Goal: Task Accomplishment & Management: Use online tool/utility

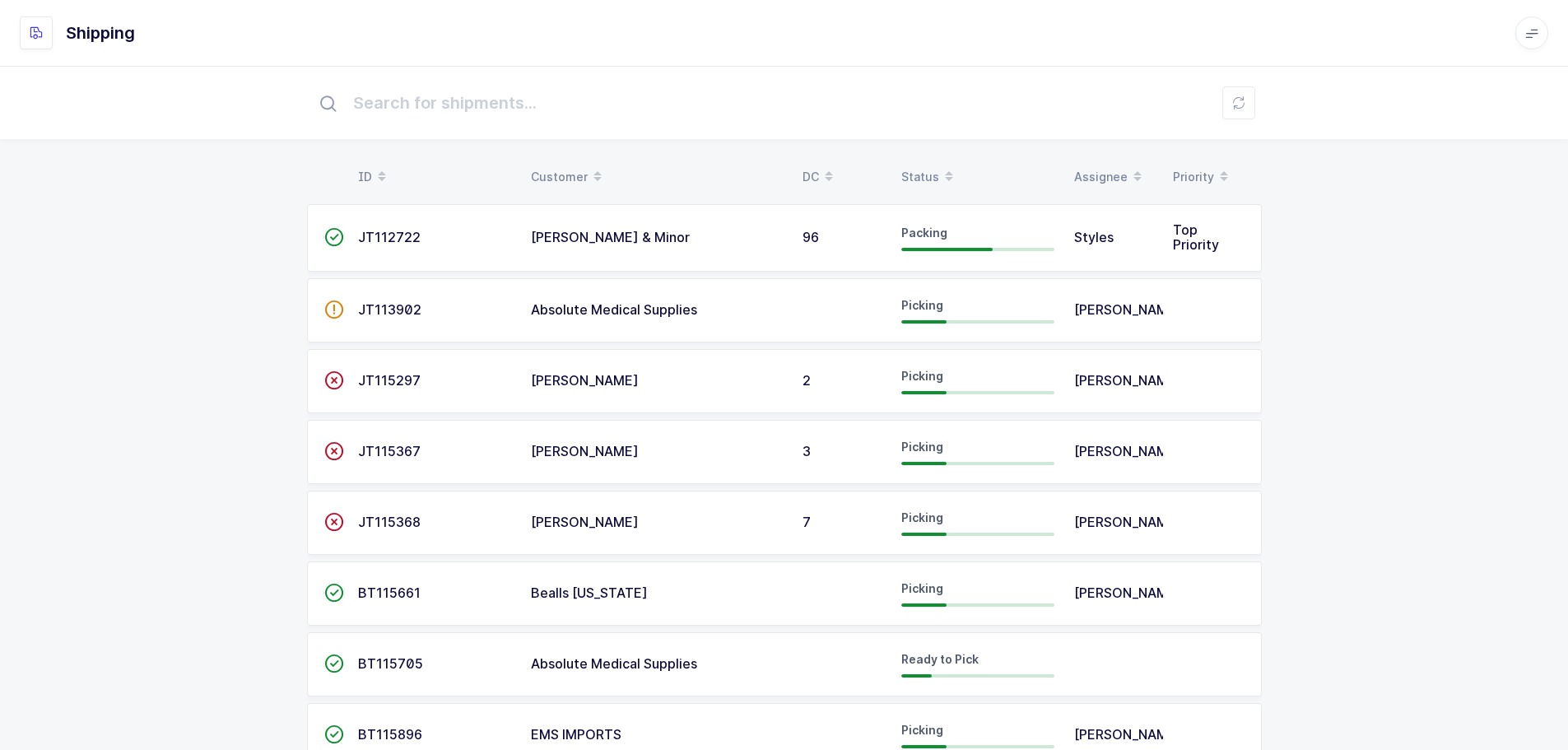
click at [916, 172] on div "Status" at bounding box center [978, 178] width 153 height 28
click at [920, 167] on div "Status" at bounding box center [978, 178] width 153 height 28
click at [159, 278] on div "ID Customer DC Status Assignee Priority  JT112722 Owens & Minor 96 Packing Sty…" at bounding box center [784, 719] width 1568 height 1308
click at [1347, 364] on div "ID Customer DC Status Assignee Priority  JT112722 Owens & Minor 96 Packing Sty…" at bounding box center [784, 719] width 1568 height 1308
click at [921, 170] on div "Status" at bounding box center [978, 178] width 153 height 28
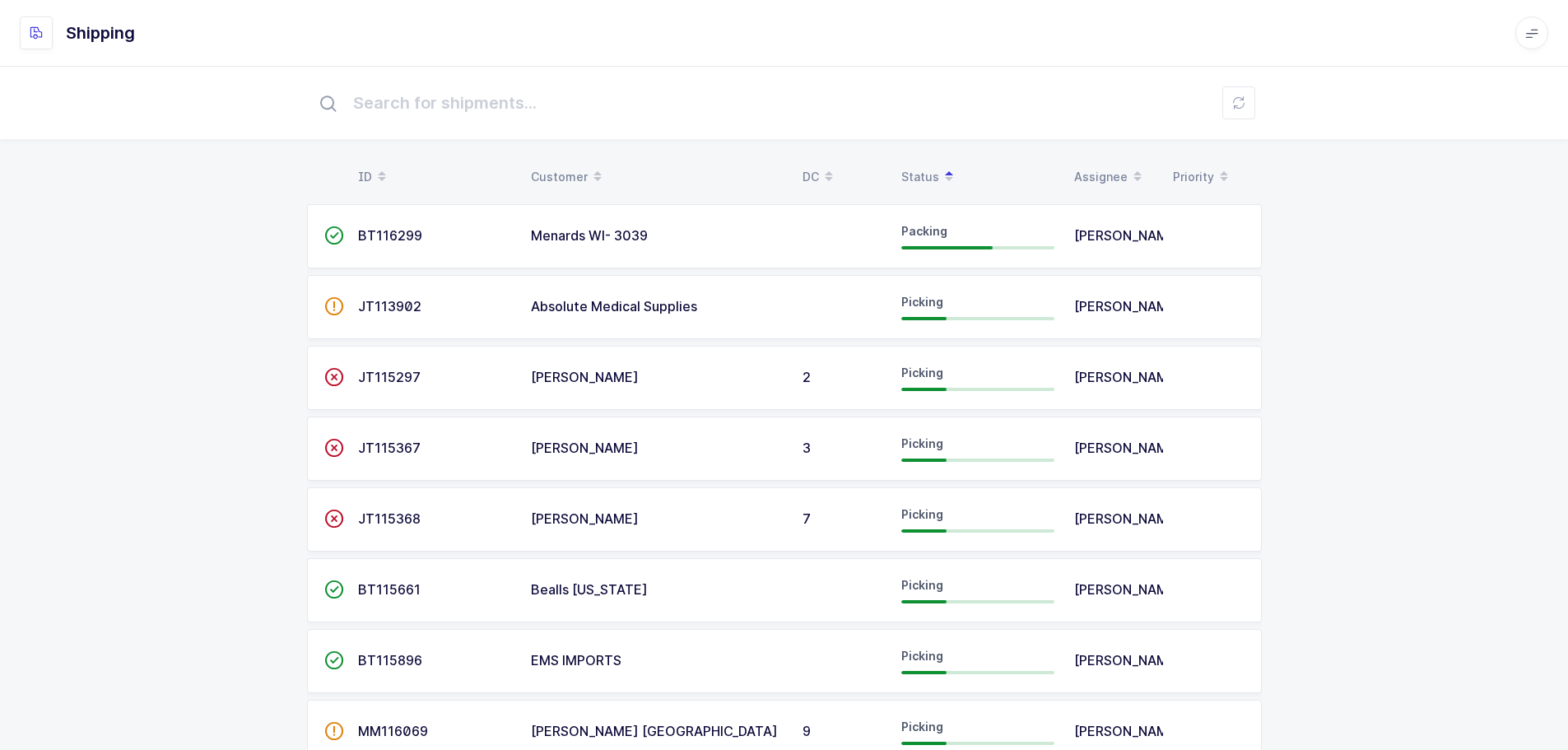
click at [1402, 365] on div "ID Customer DC Status Assignee Priority  BT116299 Menards WI- 3039 Packing Jua…" at bounding box center [784, 719] width 1568 height 1308
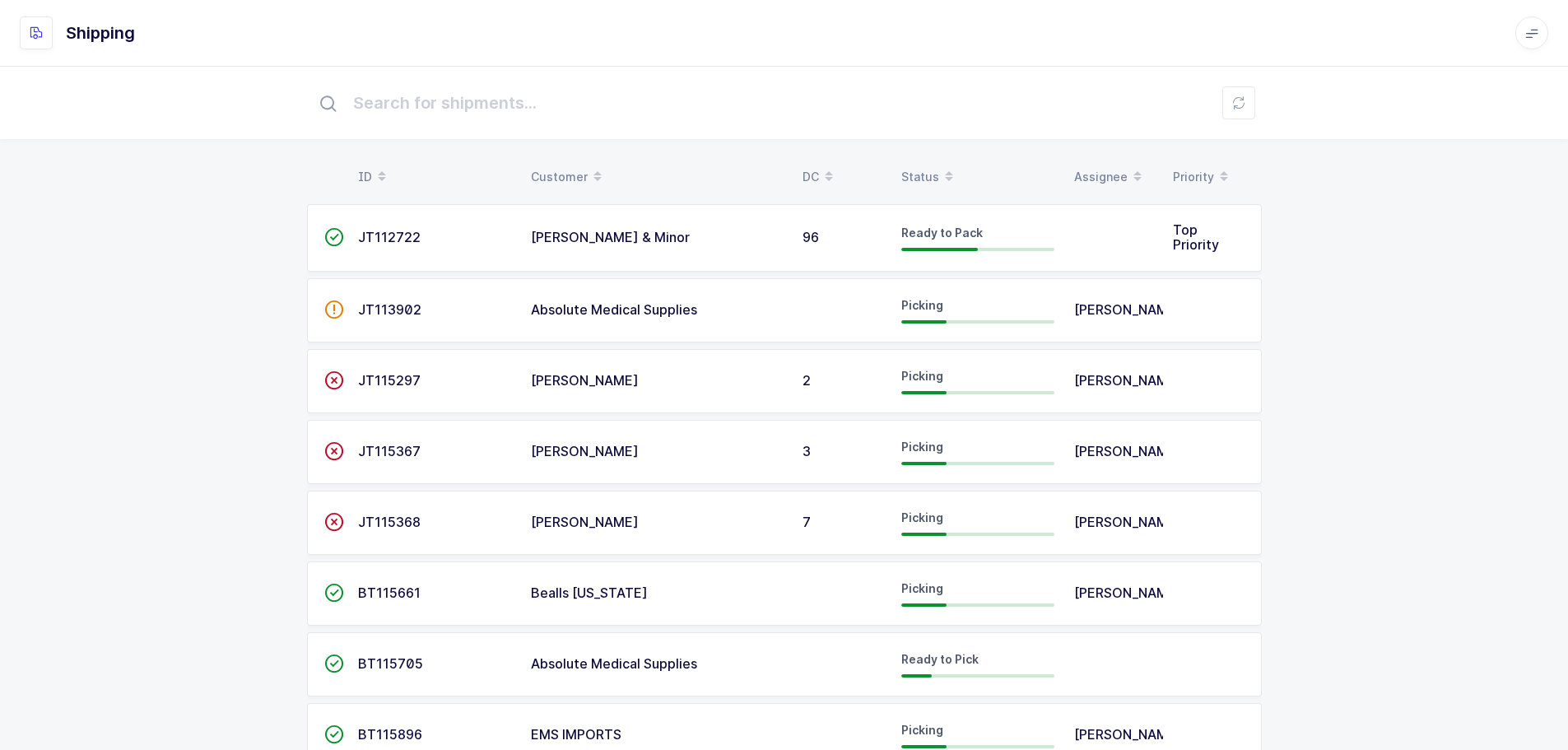
click at [932, 176] on div "Status" at bounding box center [978, 178] width 153 height 28
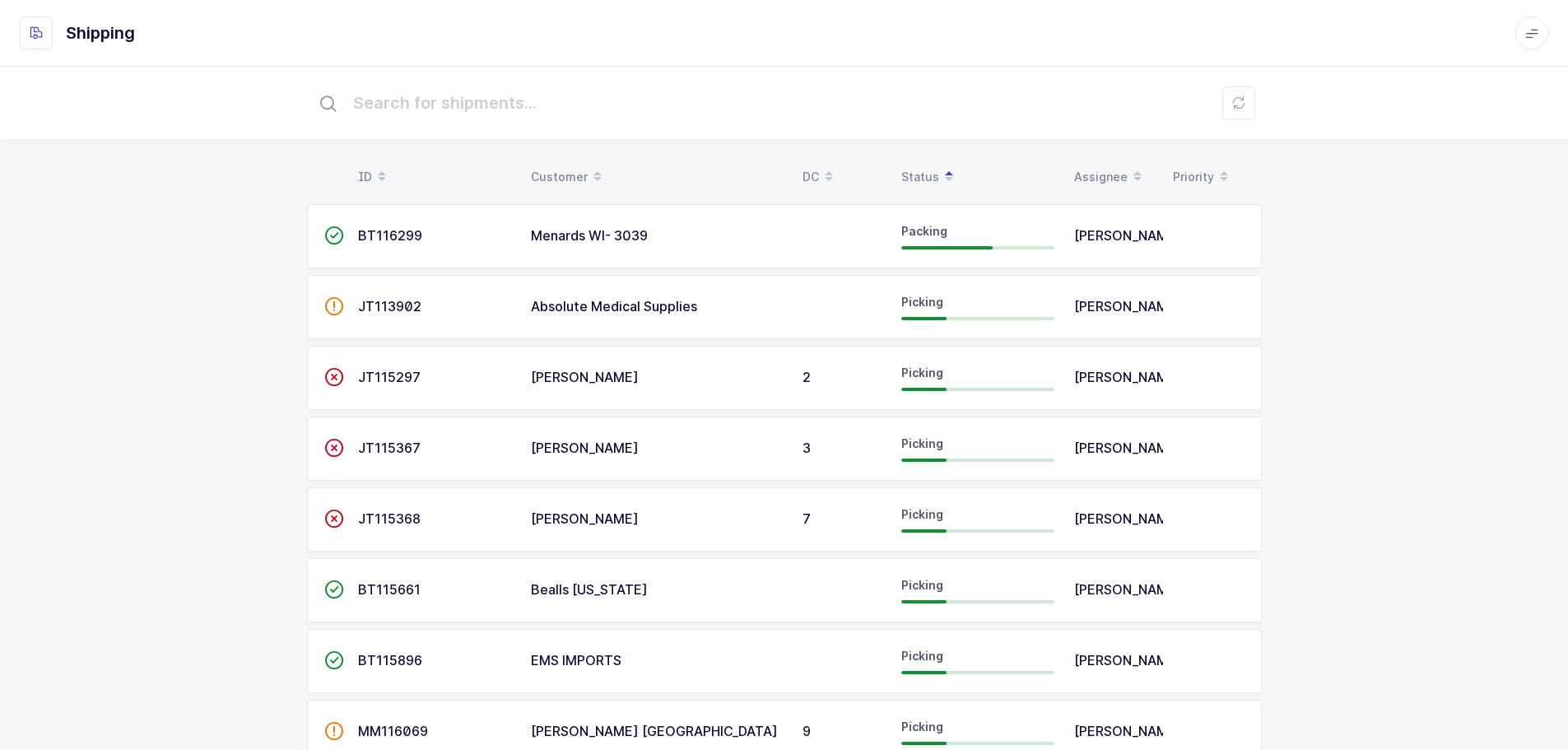
click at [1450, 288] on div "ID Customer DC Status Assignee Priority  BT116299 Menards WI- 3039 Packing Jua…" at bounding box center [784, 719] width 1568 height 1308
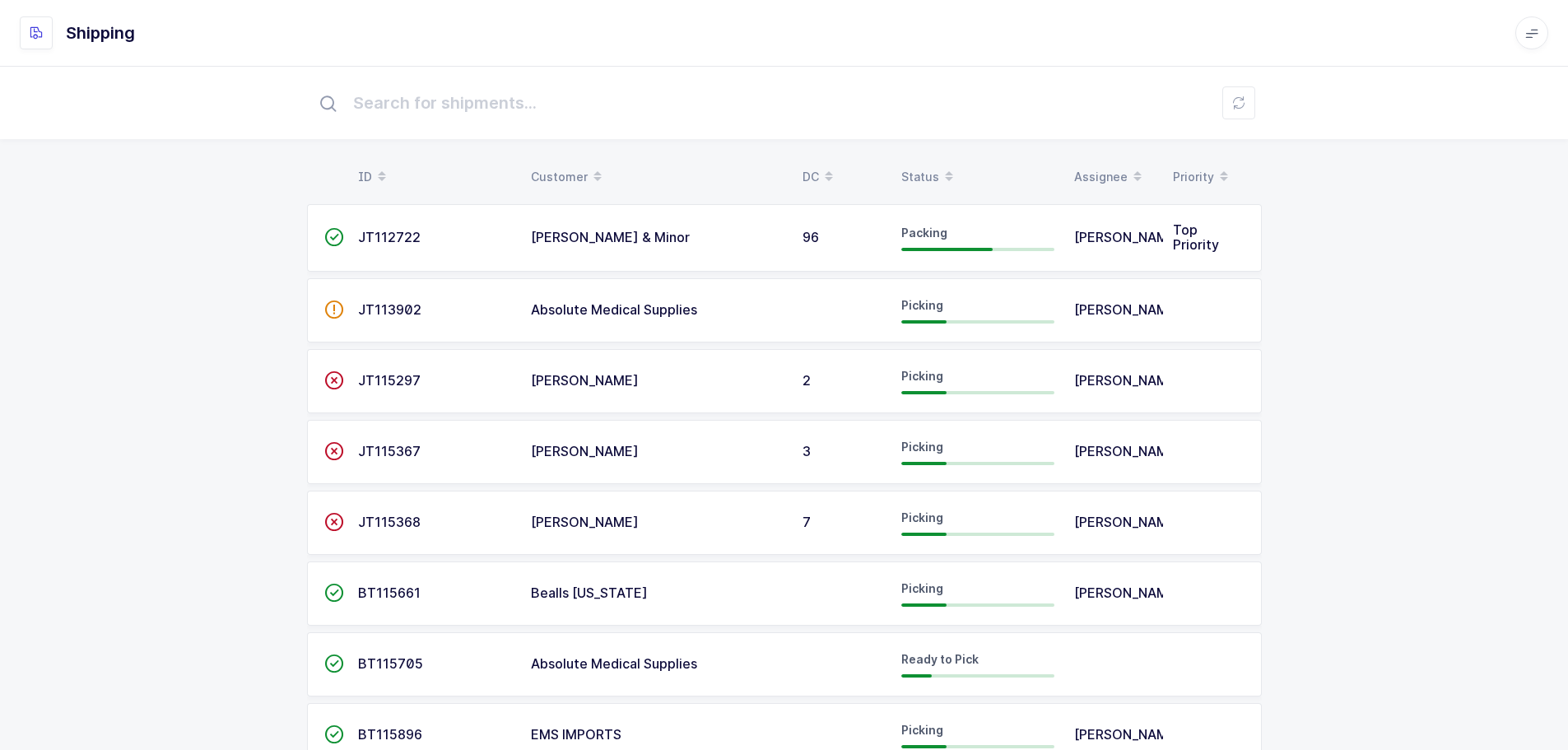
click at [934, 172] on div "Status" at bounding box center [978, 178] width 153 height 28
click at [905, 166] on div "Status" at bounding box center [978, 178] width 153 height 28
click at [1275, 278] on div "ID Customer DC Status Assignee Priority  JT112722 [PERSON_NAME] & Minor 96 Pac…" at bounding box center [784, 719] width 1568 height 1308
click at [1318, 286] on div "ID Customer DC Status Assignee Priority  JT112722 [PERSON_NAME] & Minor 96 Pac…" at bounding box center [784, 719] width 1568 height 1308
drag, startPoint x: 153, startPoint y: 368, endPoint x: 162, endPoint y: 356, distance: 15.0
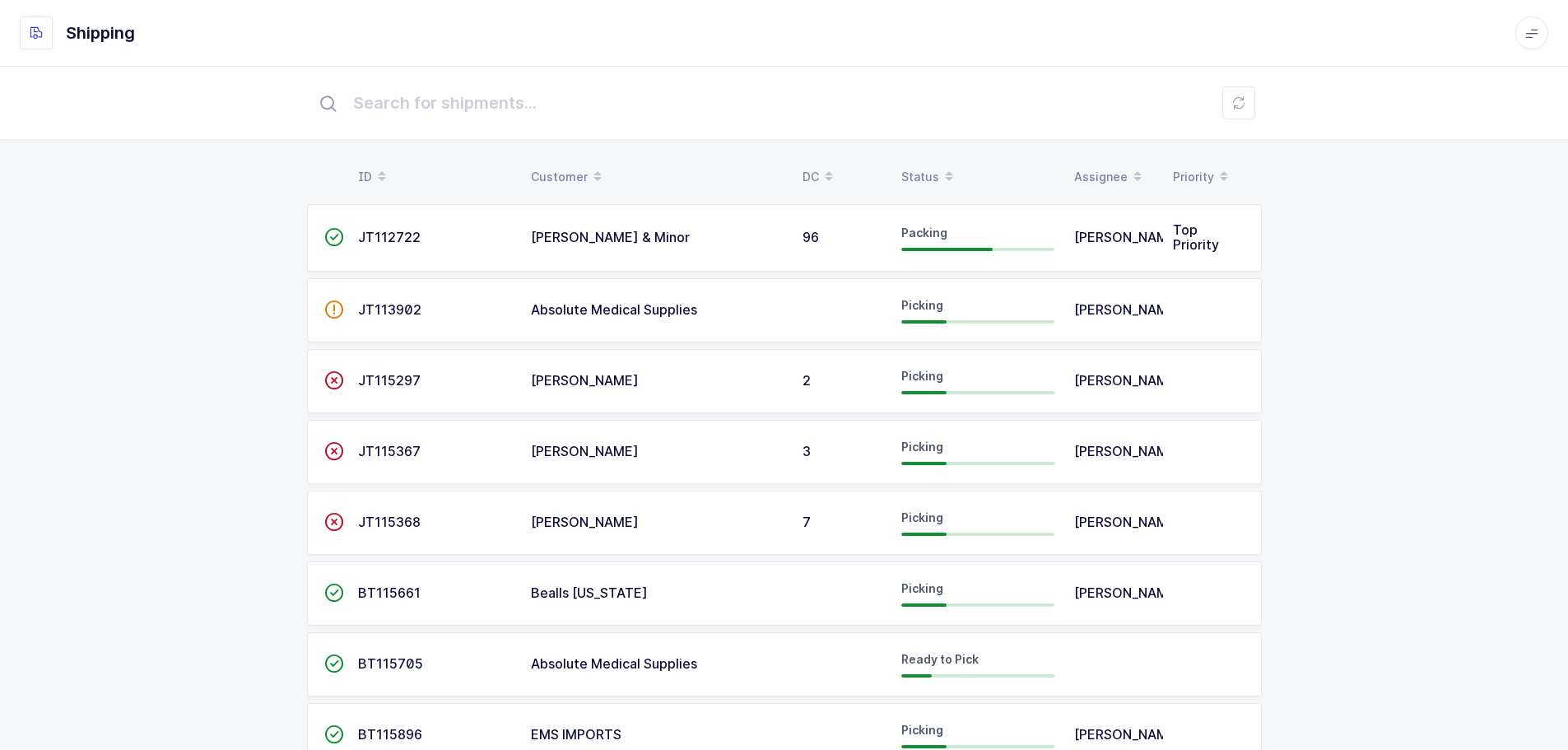
click at [152, 370] on div "ID Customer DC Status Assignee Priority  JT112722 Owens & Minor 96 Packing Quw…" at bounding box center [784, 719] width 1568 height 1308
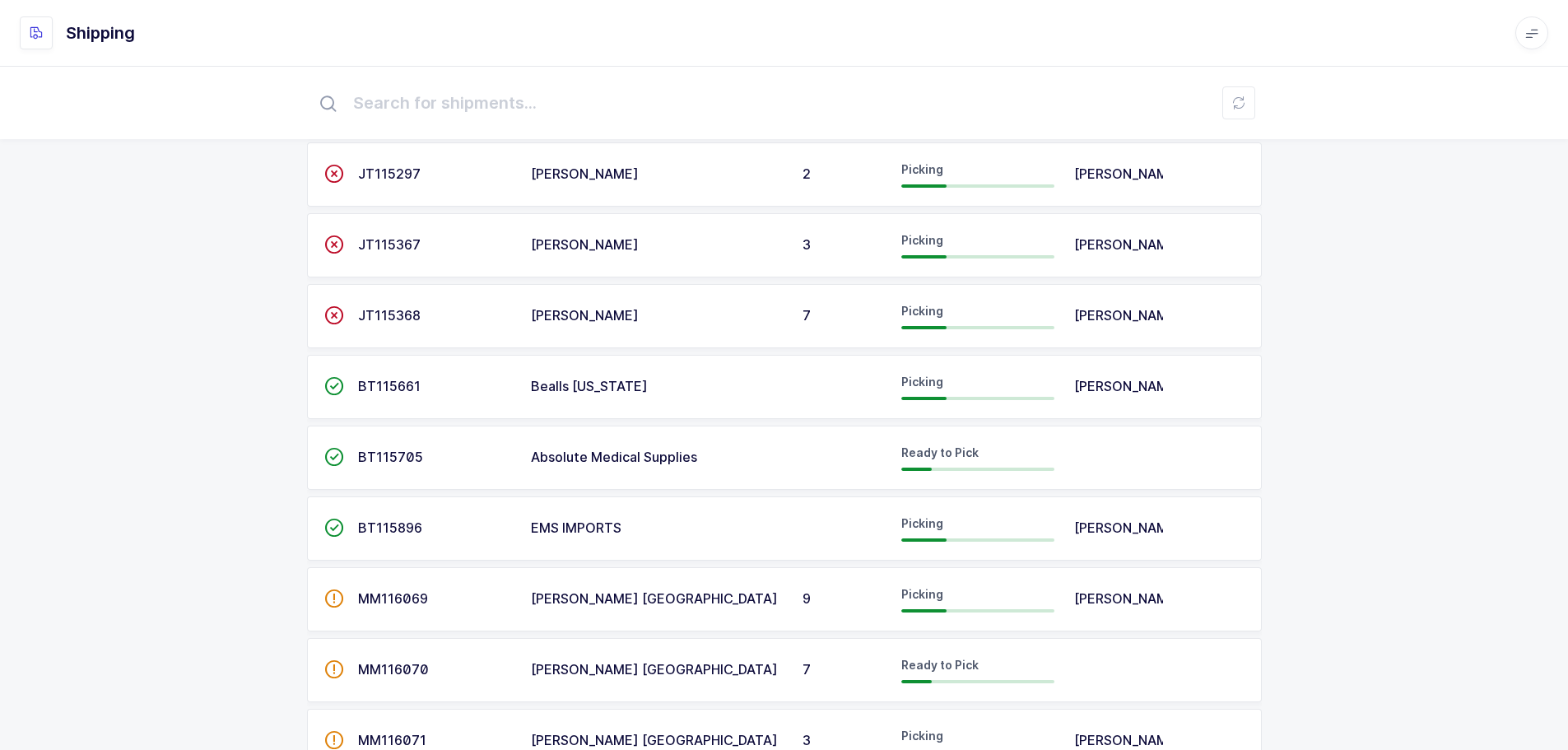
scroll to position [247, 0]
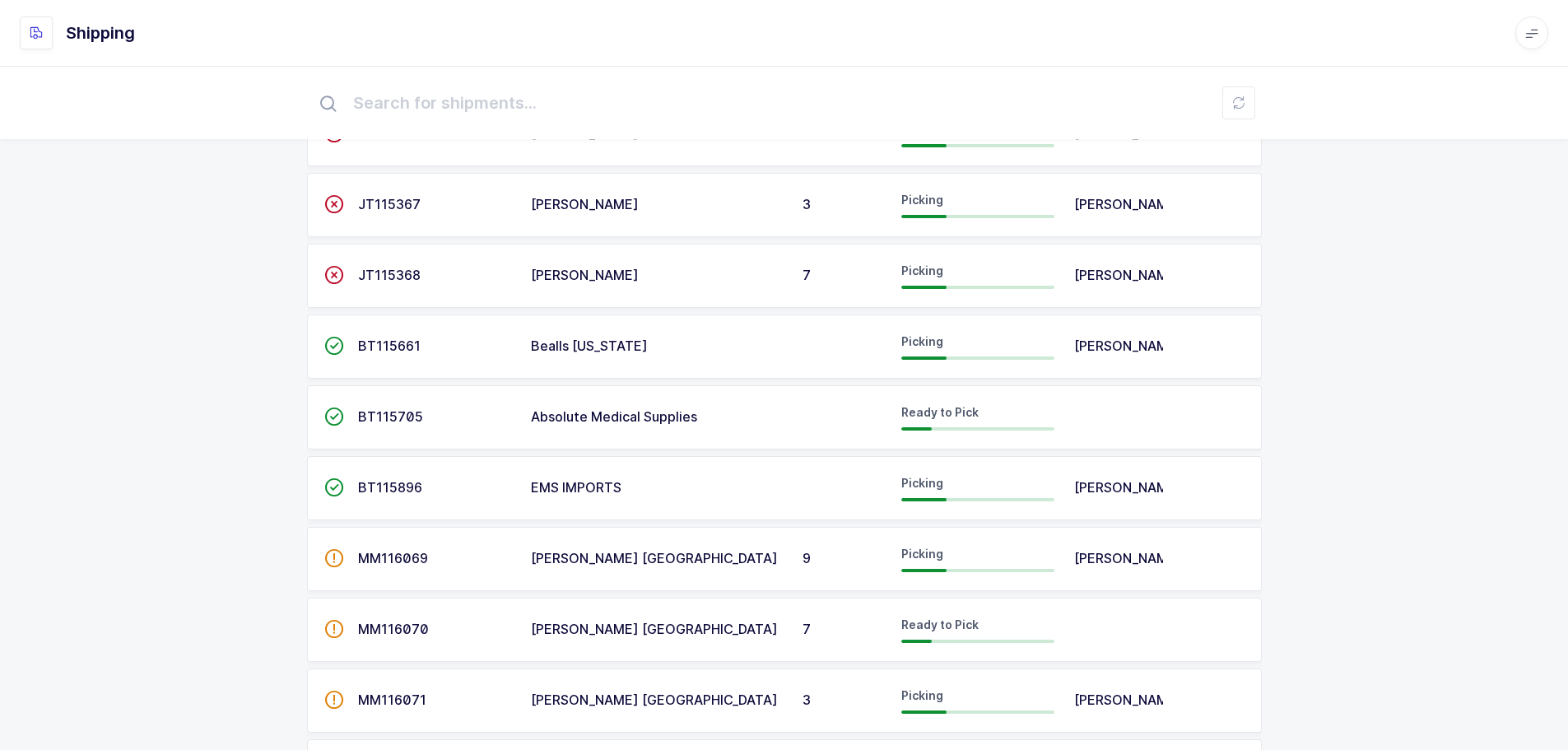
click at [250, 284] on div "ID Customer DC Status Assignee Priority  JT112722 Owens & Minor 96 Packing Quw…" at bounding box center [784, 473] width 1568 height 1308
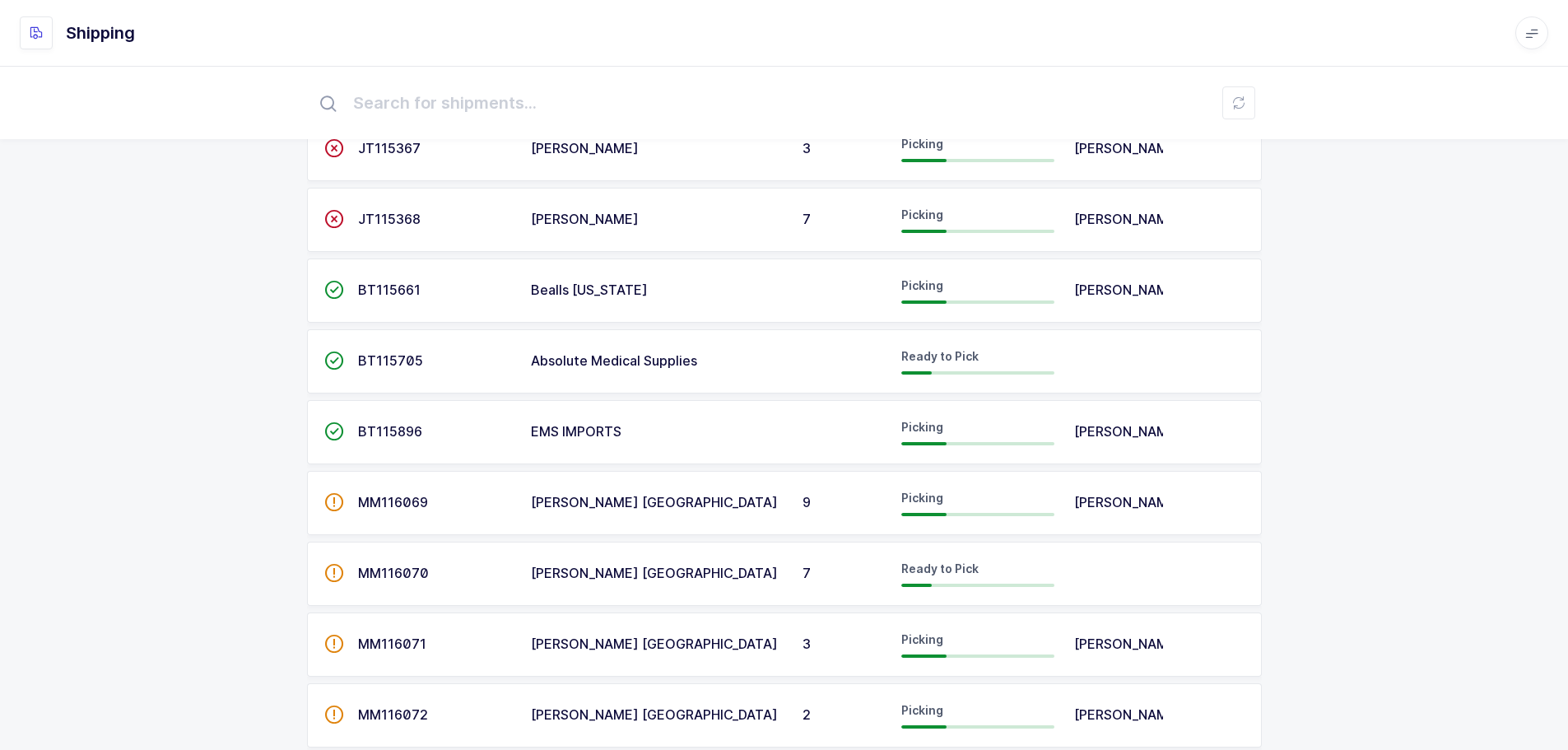
scroll to position [329, 0]
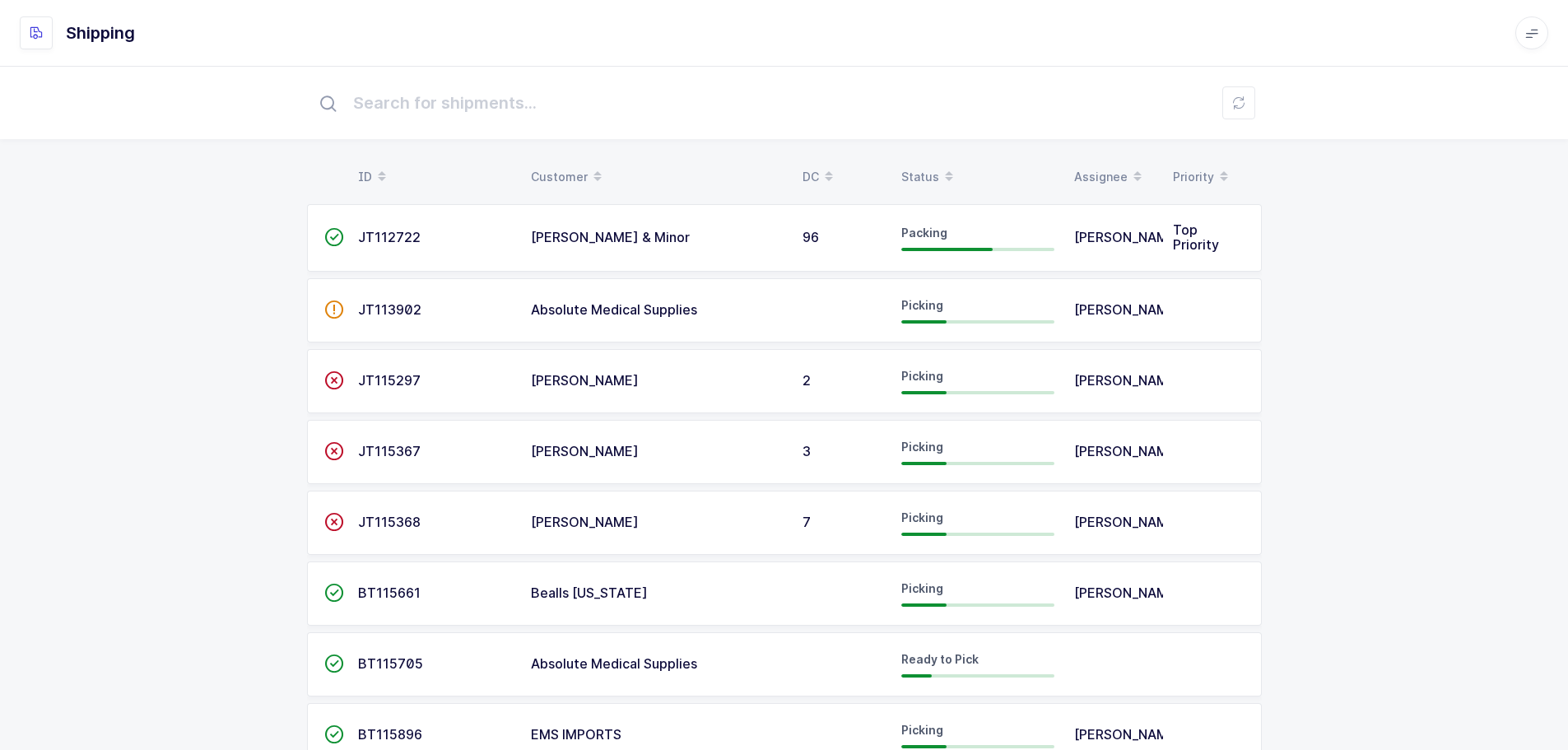
click at [944, 173] on icon at bounding box center [949, 171] width 8 height 8
click at [1307, 667] on div "ID Customer DC Status Assignee Priority  JT112722 Owens & Minor 96 Packing Quw…" at bounding box center [784, 719] width 1568 height 1308
click at [924, 166] on div "Status" at bounding box center [978, 178] width 153 height 28
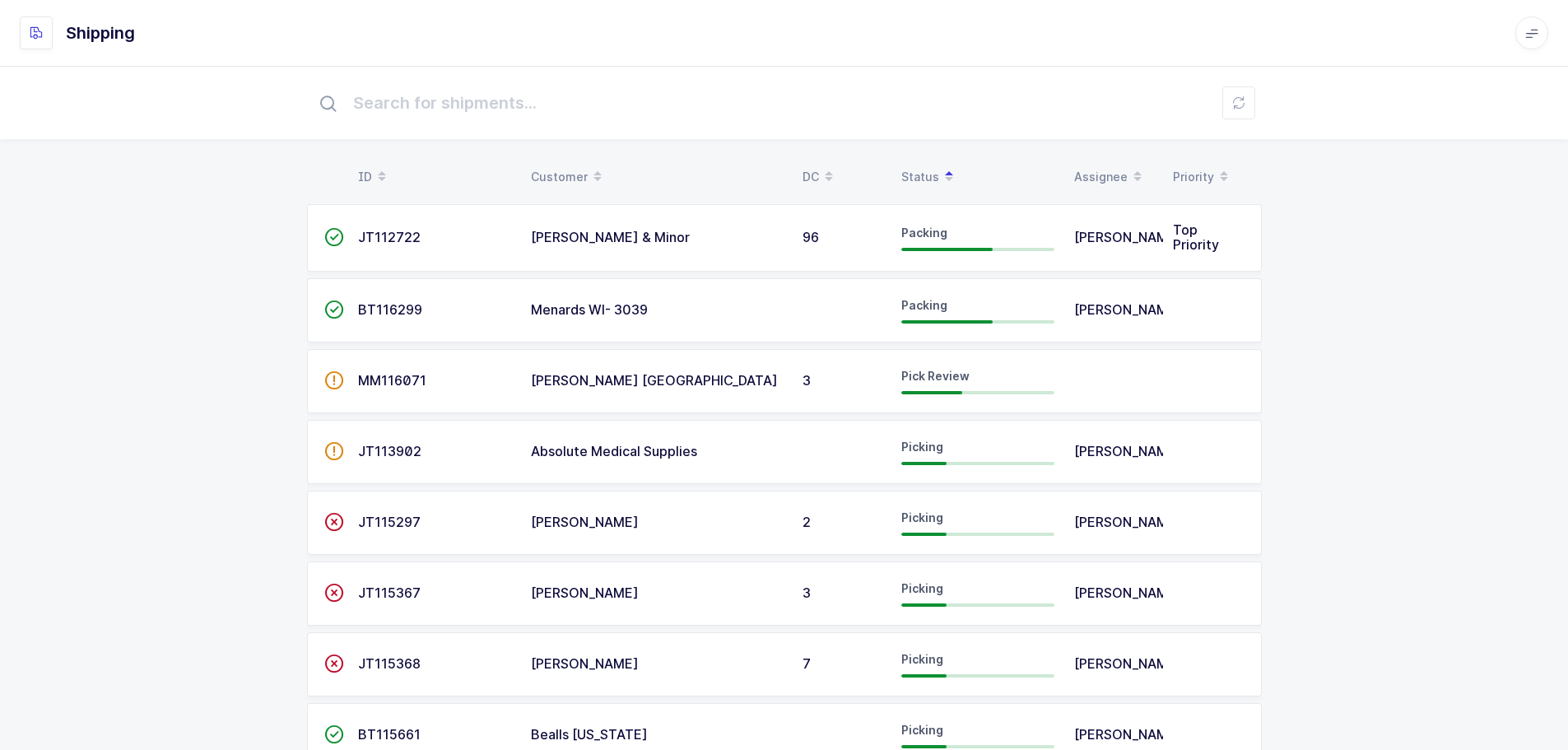
click at [1350, 223] on div "ID Customer DC Status Assignee Priority  JT112722 Owens & Minor 96 Packing Quw…" at bounding box center [784, 719] width 1568 height 1308
click at [365, 377] on span "MM116071" at bounding box center [392, 381] width 68 height 17
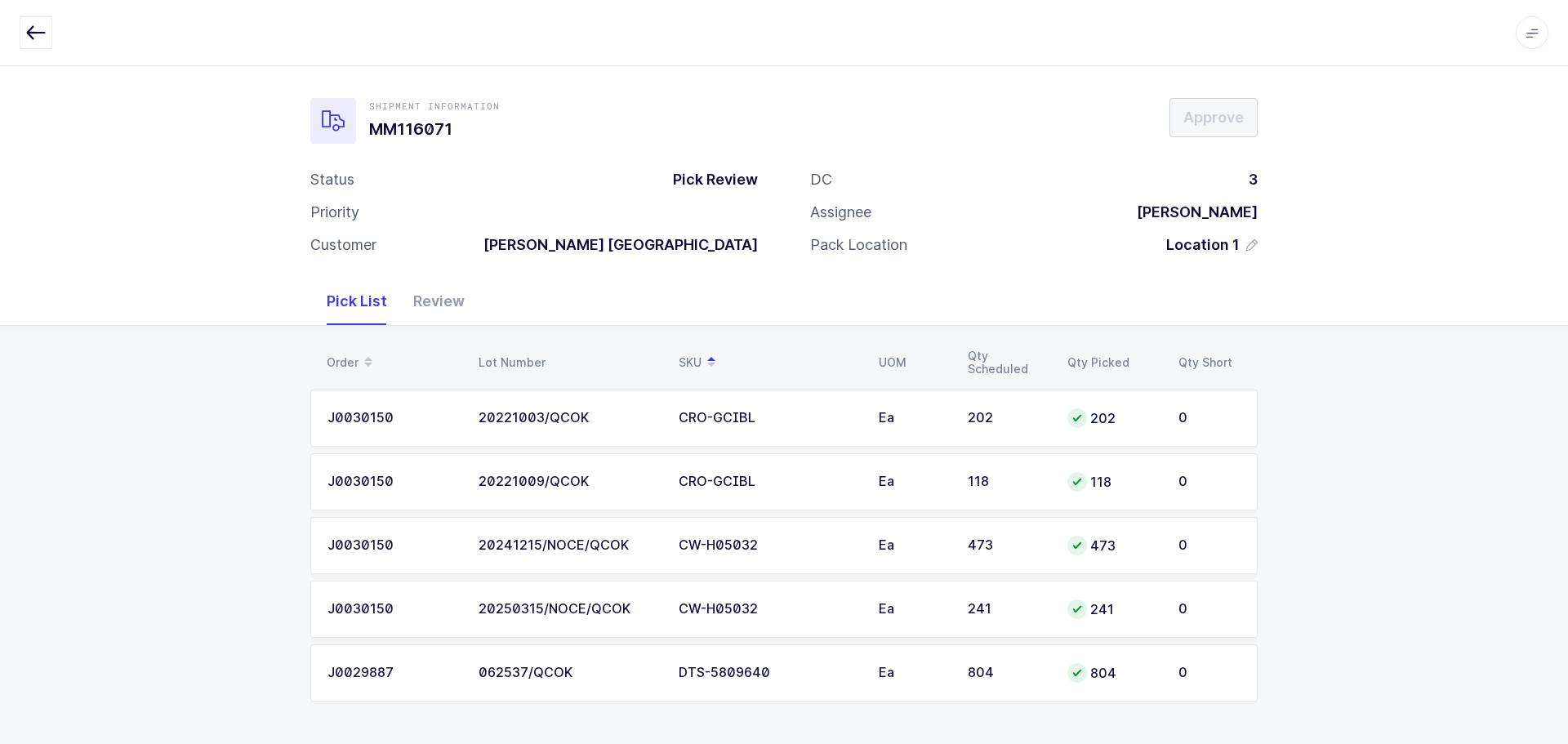
click at [42, 40] on icon "button" at bounding box center [36, 33] width 20 height 20
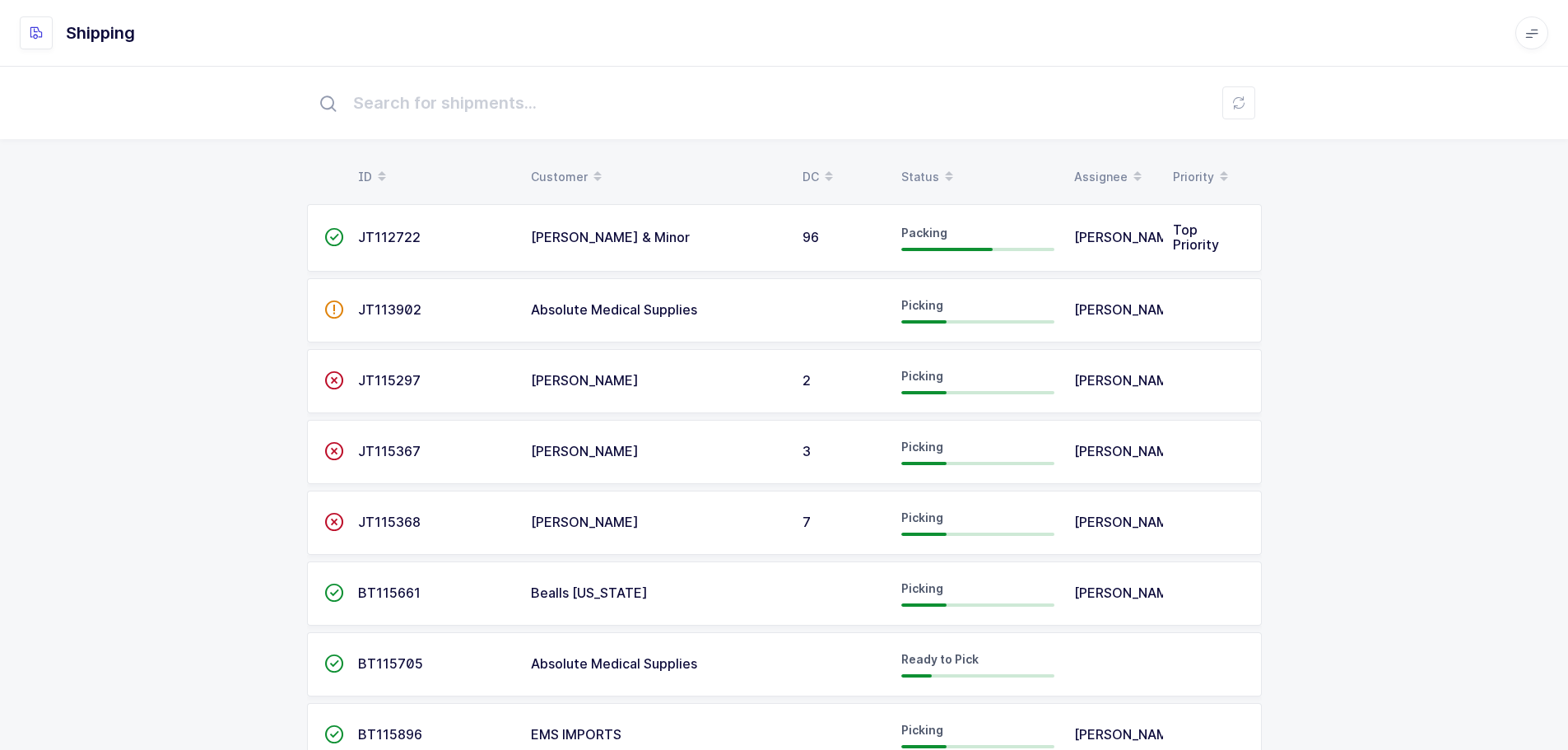
click at [923, 171] on div "Status" at bounding box center [978, 178] width 153 height 28
click at [939, 171] on span at bounding box center [949, 178] width 20 height 28
click at [924, 165] on div "Status" at bounding box center [978, 178] width 153 height 28
click at [1306, 245] on div "ID Customer DC Status Assignee Priority  JT112722 Owens & Minor 96 Packing Quw…" at bounding box center [784, 719] width 1568 height 1308
click at [939, 178] on span at bounding box center [949, 178] width 20 height 28
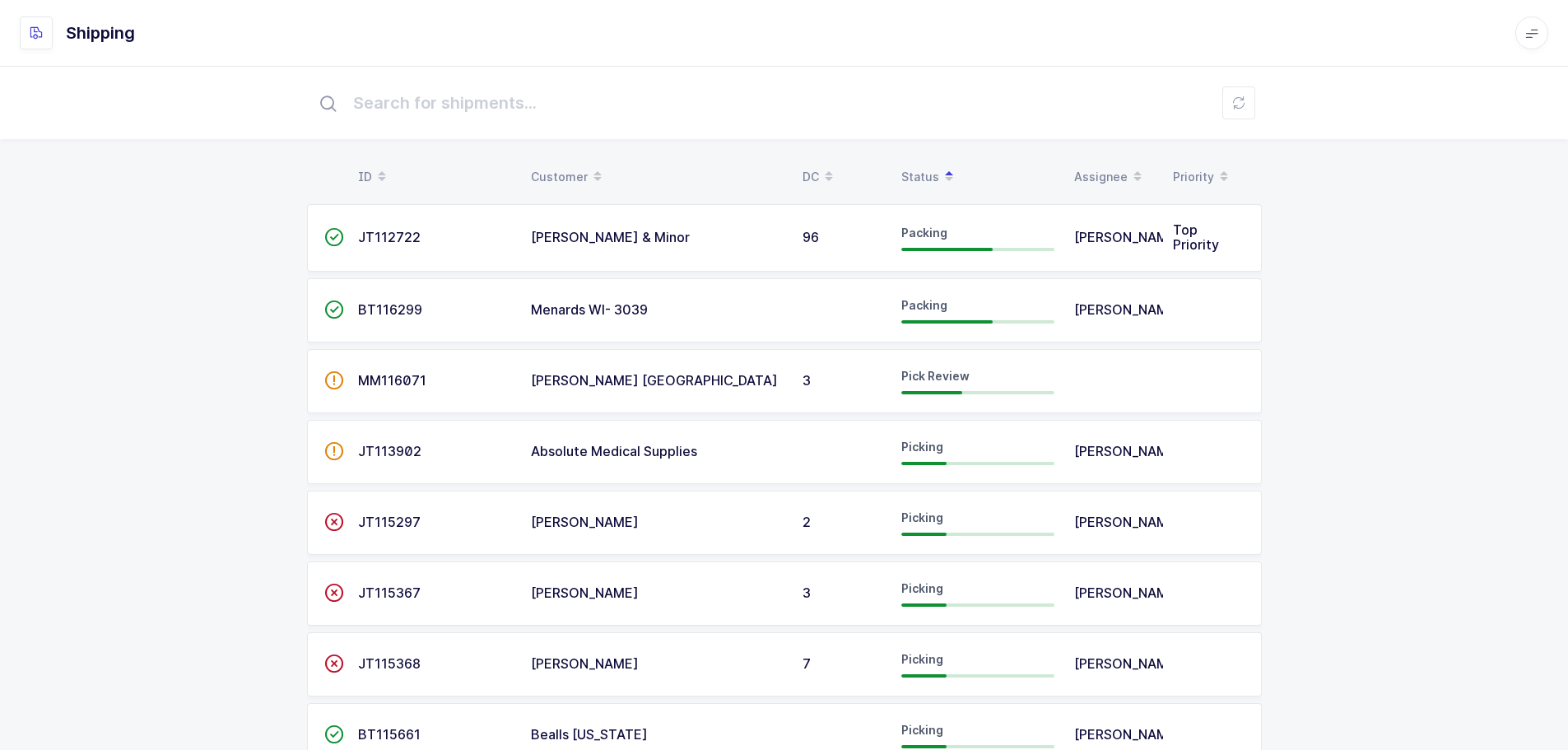
click at [393, 386] on span "MM116071" at bounding box center [392, 381] width 68 height 17
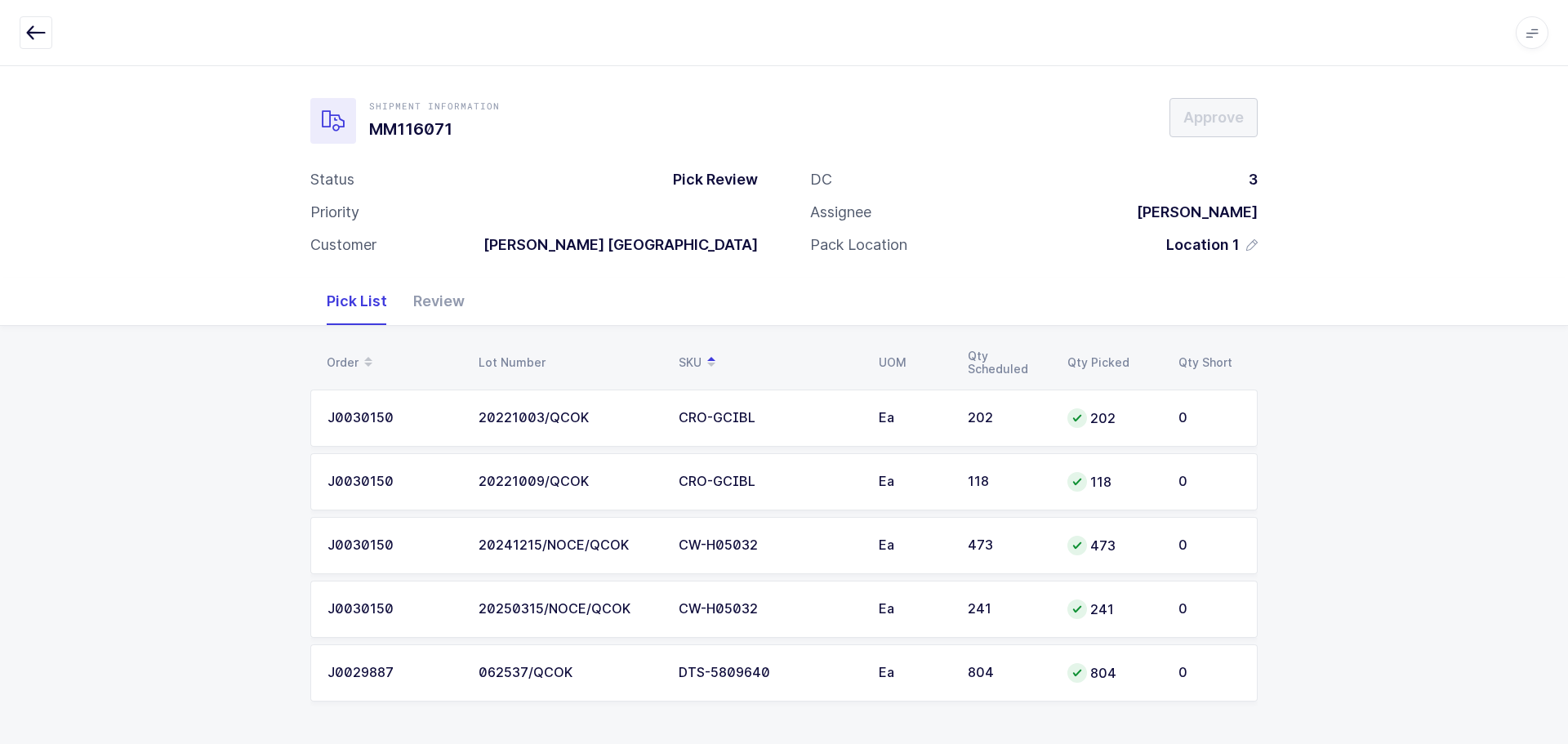
click at [29, 34] on icon "button" at bounding box center [36, 33] width 20 height 20
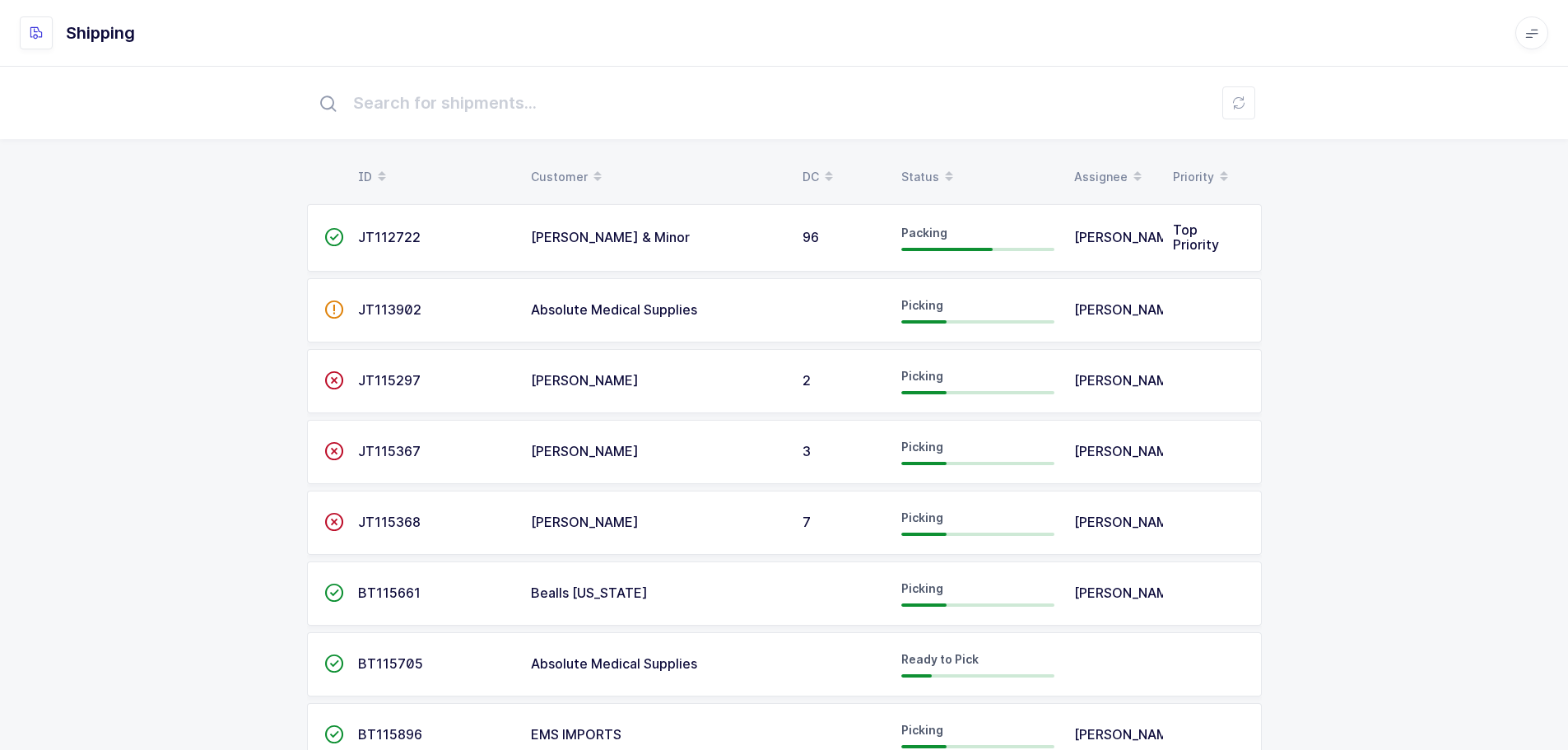
click at [921, 172] on div "Status" at bounding box center [978, 178] width 153 height 28
click at [931, 166] on div "Status" at bounding box center [978, 178] width 153 height 28
click at [935, 168] on div "Status" at bounding box center [978, 178] width 153 height 28
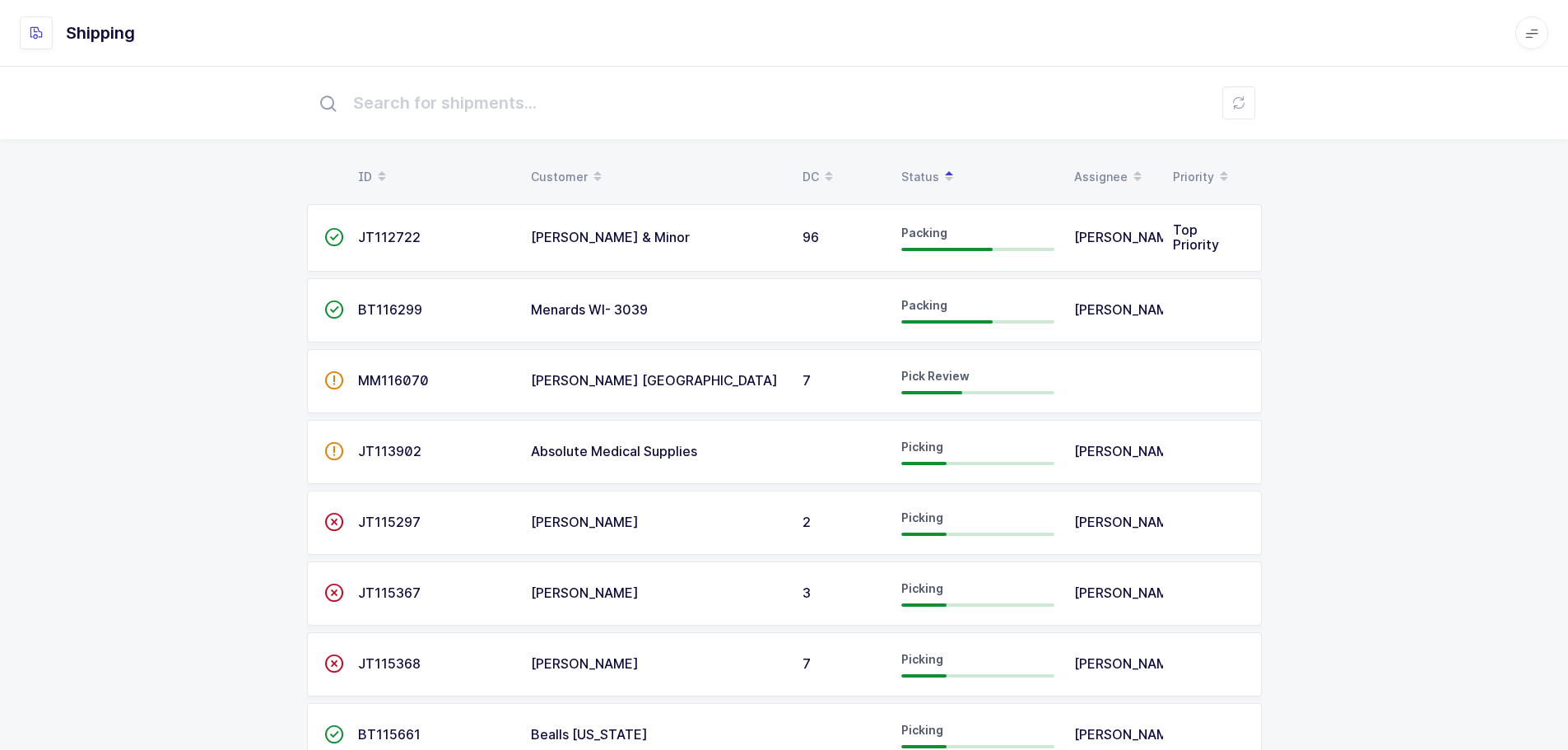
click at [396, 383] on span "MM116070" at bounding box center [393, 381] width 70 height 17
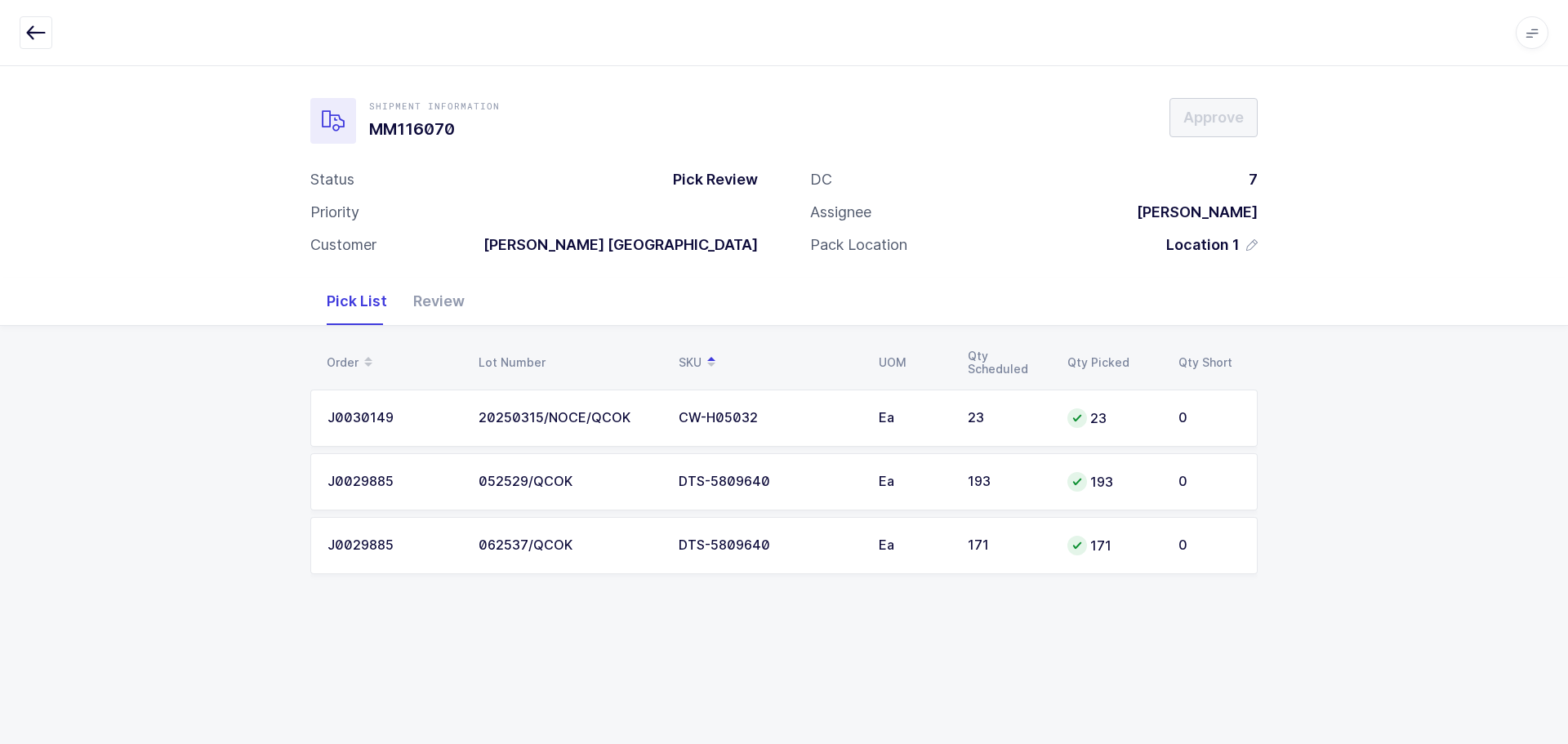
click at [30, 32] on icon "button" at bounding box center [36, 33] width 20 height 20
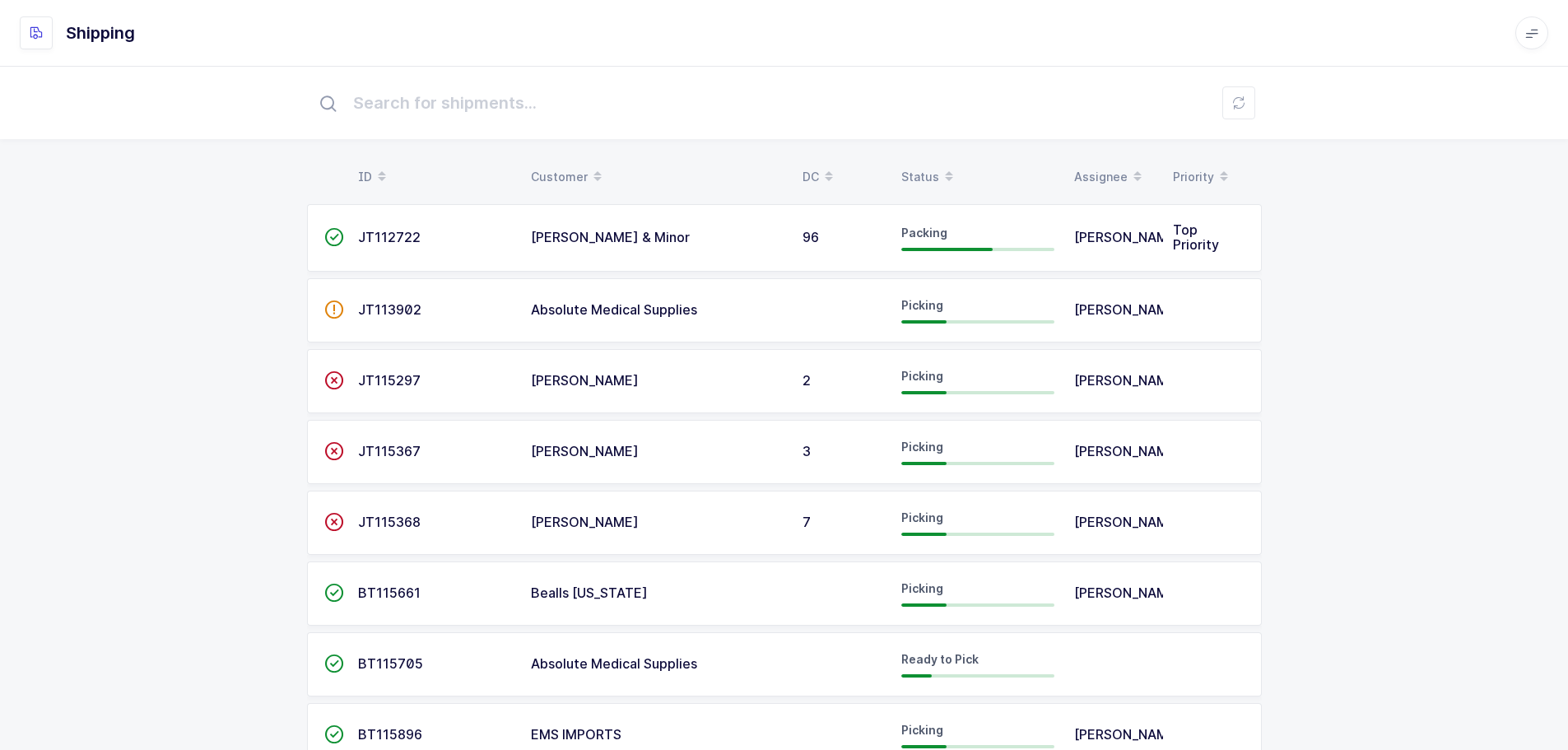
click at [915, 167] on div "Status" at bounding box center [978, 178] width 153 height 28
click at [914, 166] on table "ID Customer DC Status Assignee Priority" at bounding box center [784, 178] width 954 height 41
click at [914, 166] on div "Status" at bounding box center [978, 178] width 153 height 28
click at [493, 325] on td "MM116070" at bounding box center [434, 309] width 172 height 64
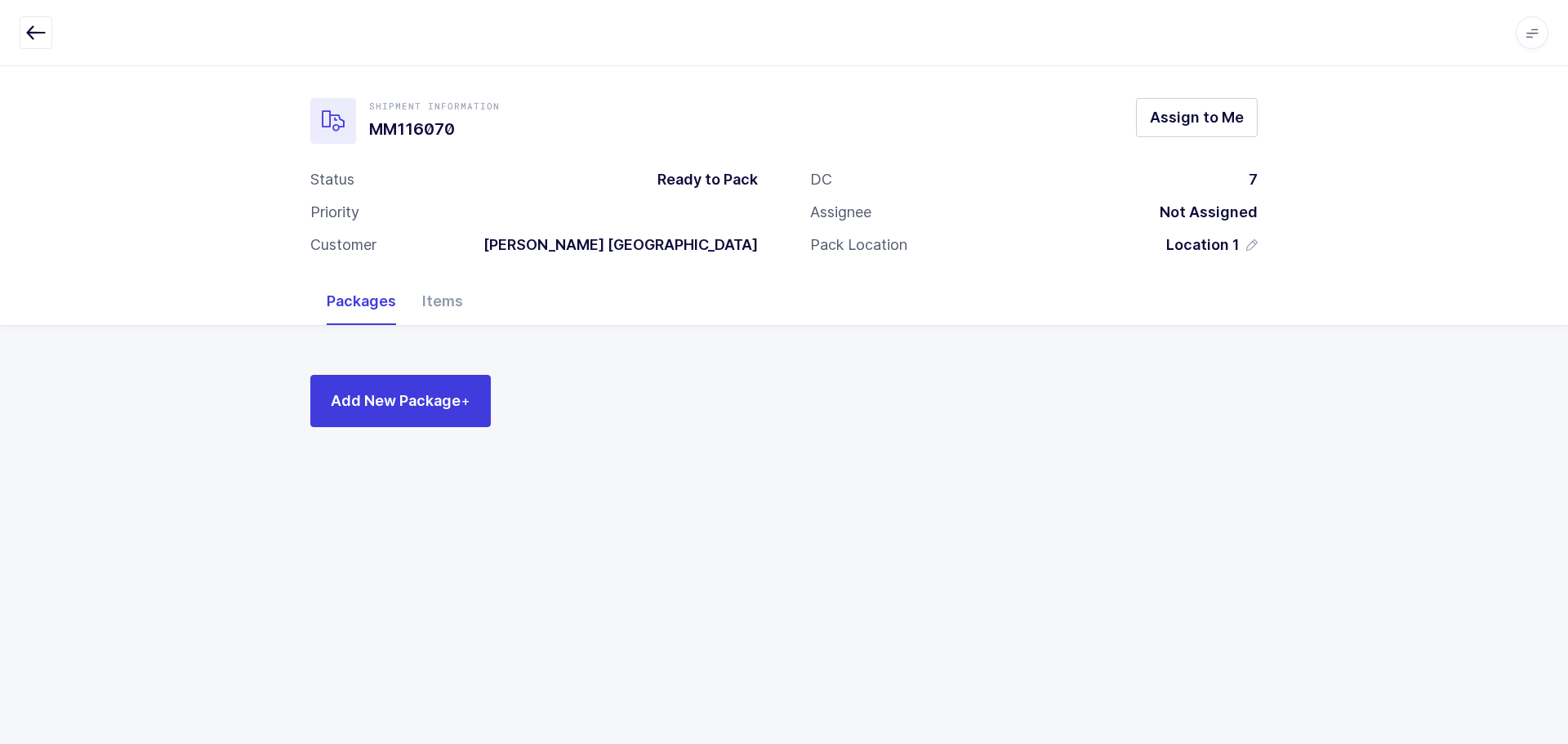
click at [35, 21] on button "button" at bounding box center [36, 33] width 33 height 33
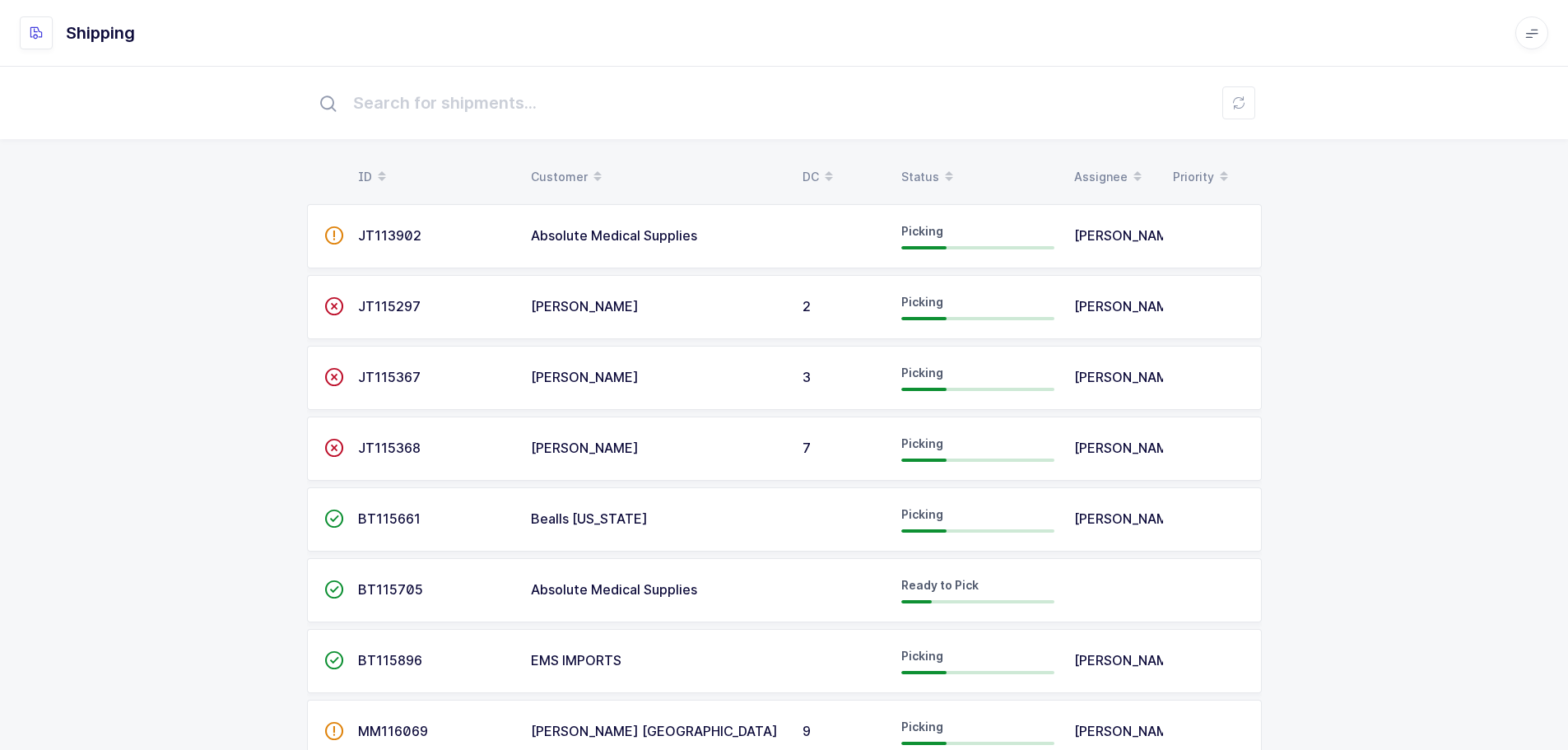
click at [932, 167] on div "Status" at bounding box center [978, 178] width 153 height 28
click at [926, 167] on div "Status" at bounding box center [978, 178] width 153 height 28
click at [420, 237] on span "MM116072" at bounding box center [393, 236] width 70 height 17
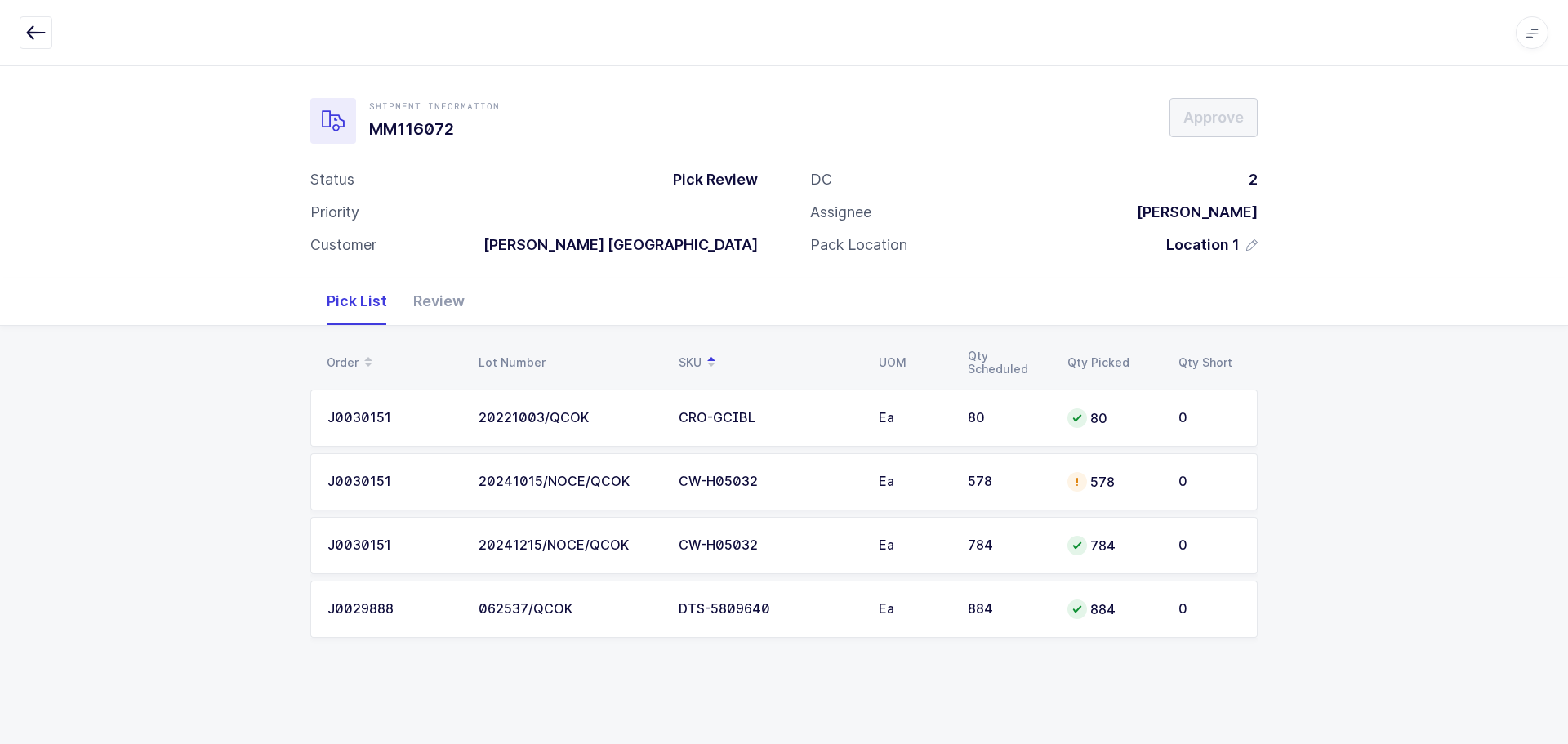
click at [986, 488] on div "578" at bounding box center [1007, 482] width 80 height 15
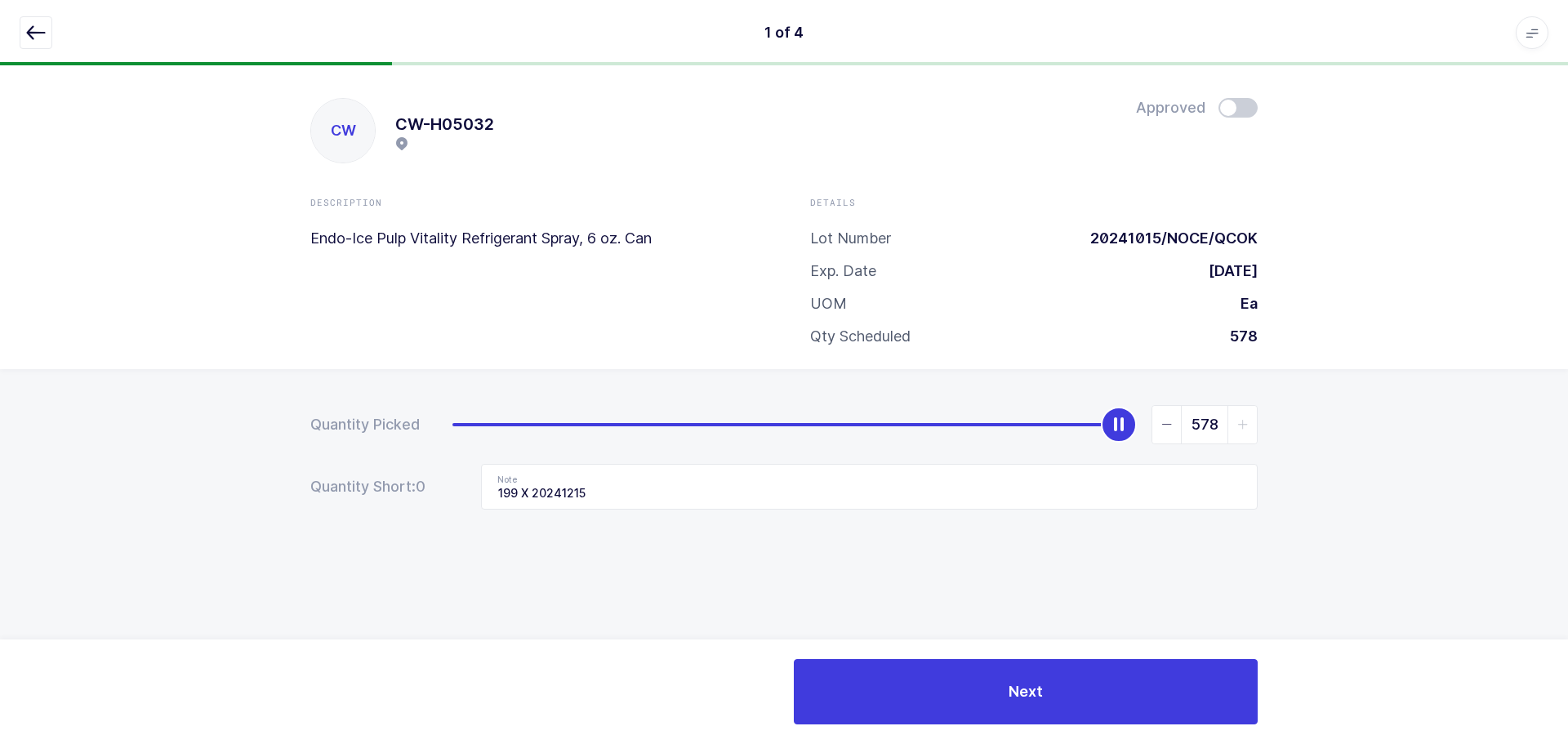
click at [35, 37] on icon "button" at bounding box center [36, 33] width 20 height 20
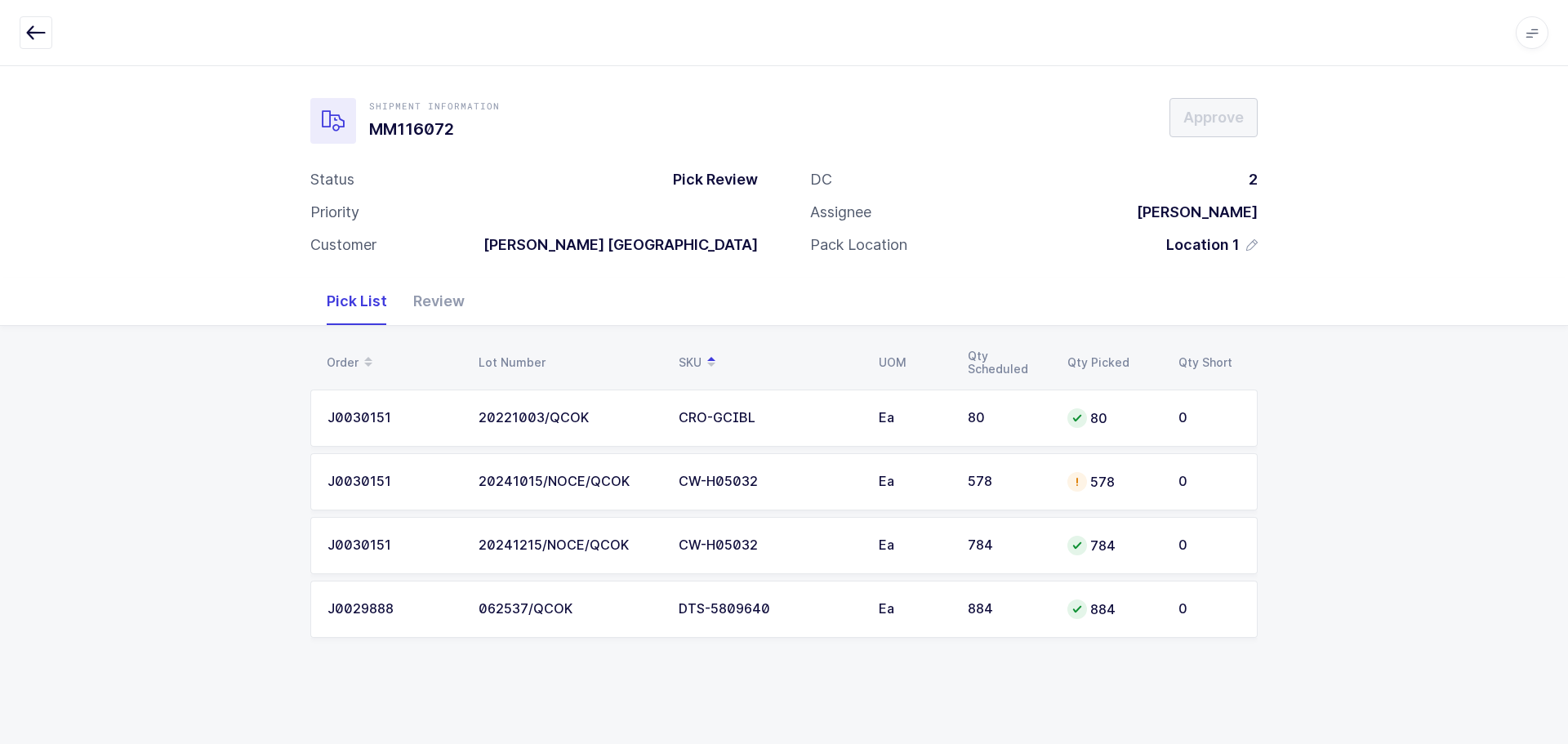
click at [1069, 492] on td "578" at bounding box center [1112, 481] width 111 height 57
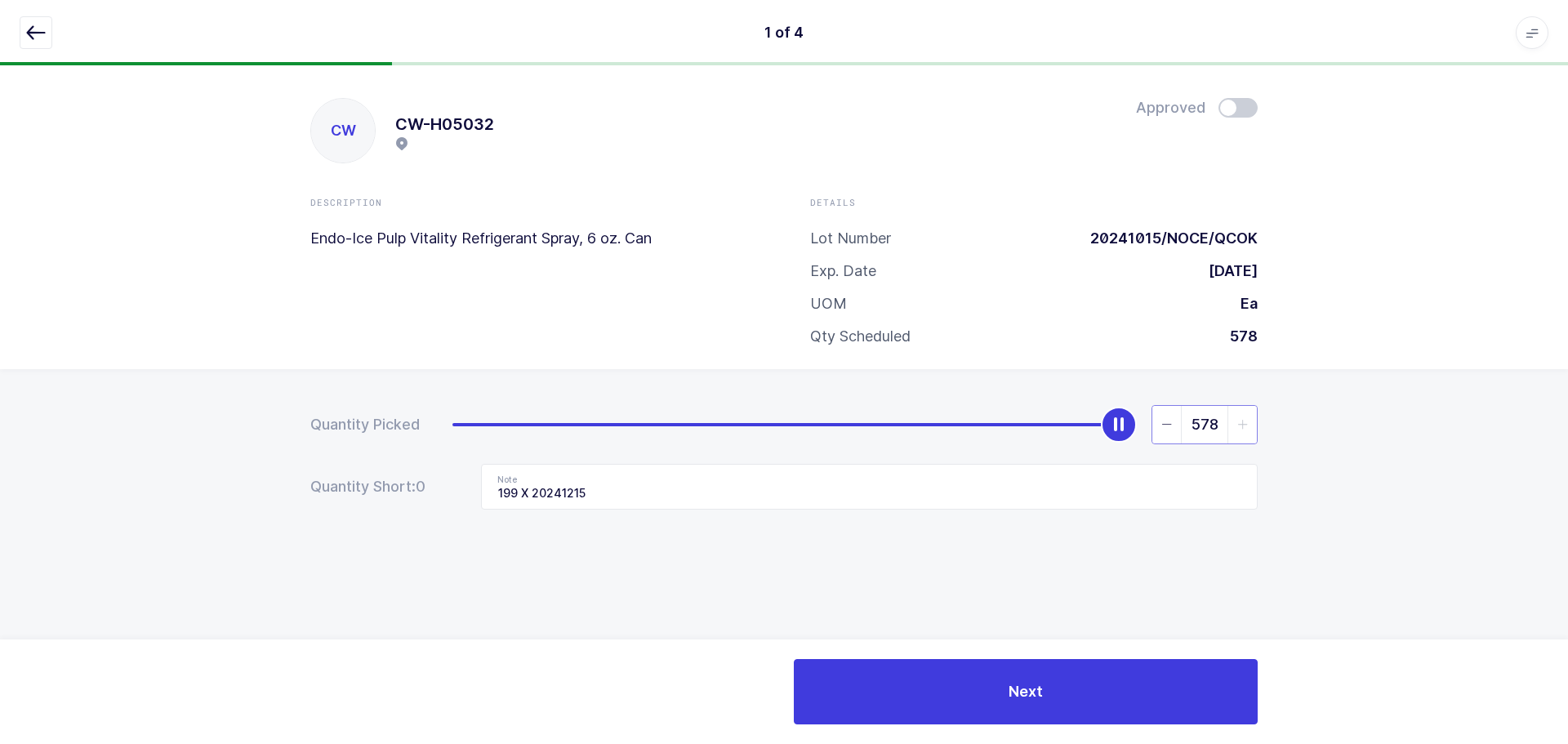
drag, startPoint x: 1191, startPoint y: 429, endPoint x: 1258, endPoint y: 416, distance: 68.2
click at [1254, 418] on div "578" at bounding box center [1204, 425] width 106 height 40
type input "379"
click at [972, 493] on input "199 X 20241215" at bounding box center [870, 487] width 777 height 46
click at [1227, 108] on span at bounding box center [1238, 108] width 39 height 20
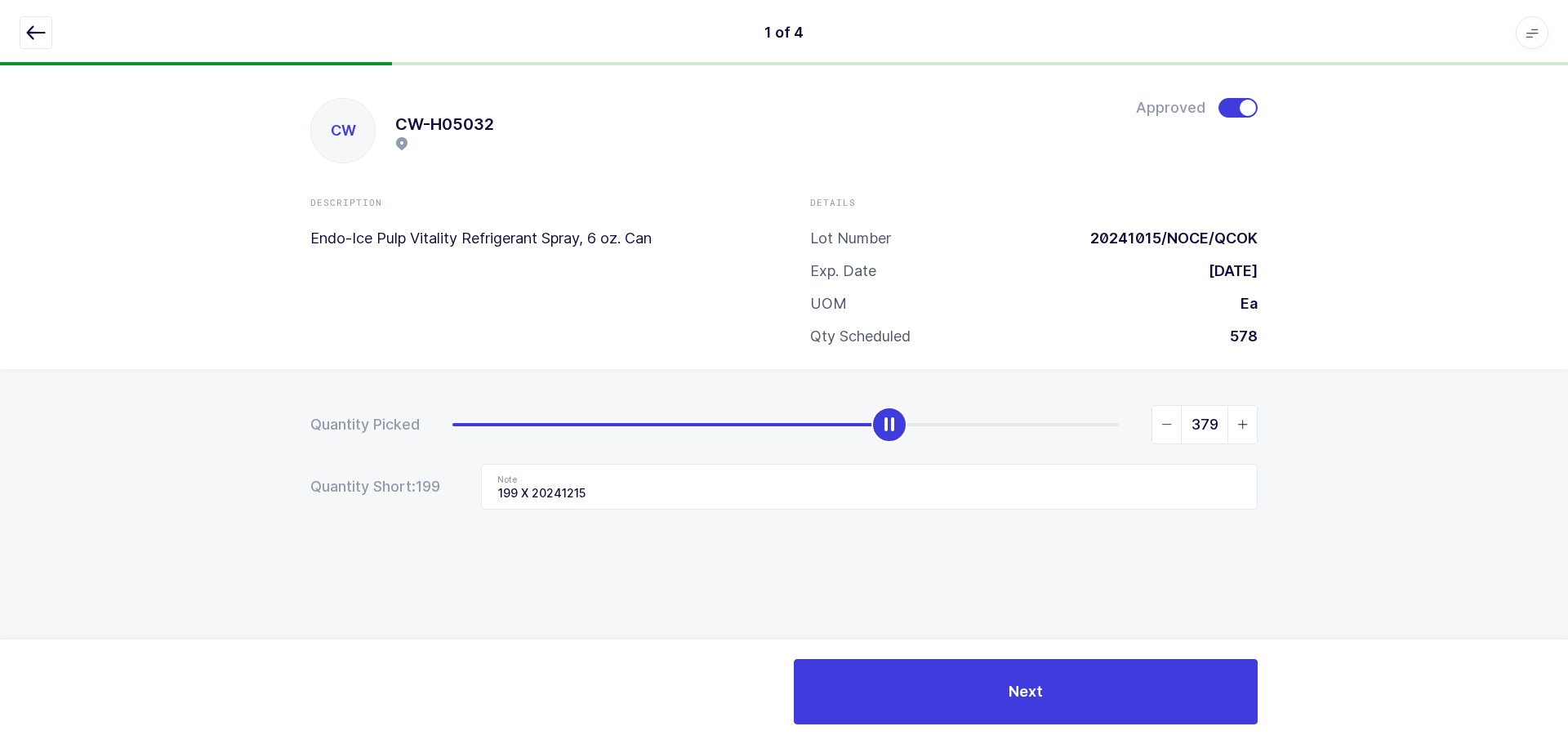
click at [37, 30] on icon "button" at bounding box center [36, 33] width 20 height 20
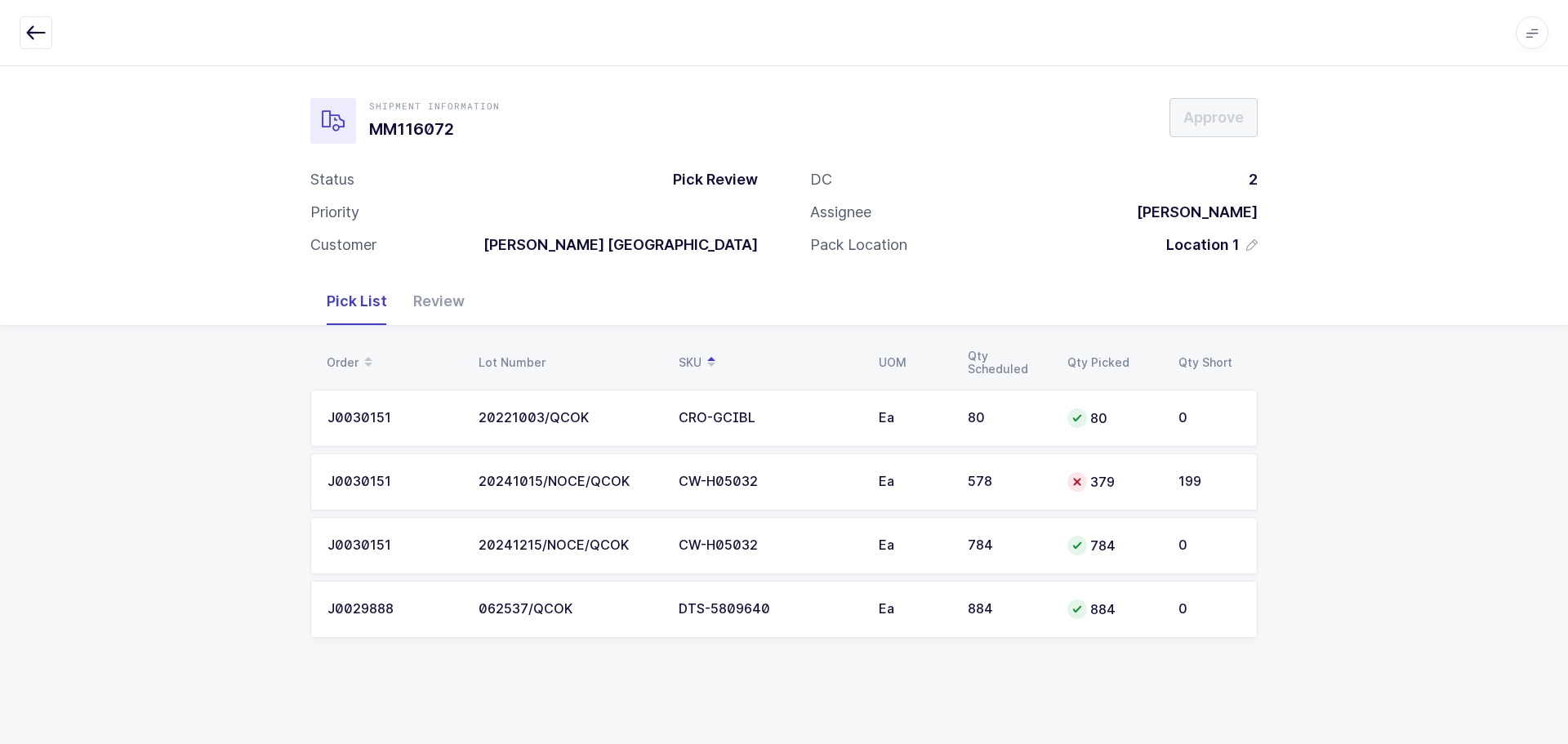
click at [925, 546] on div "Ea" at bounding box center [913, 546] width 69 height 15
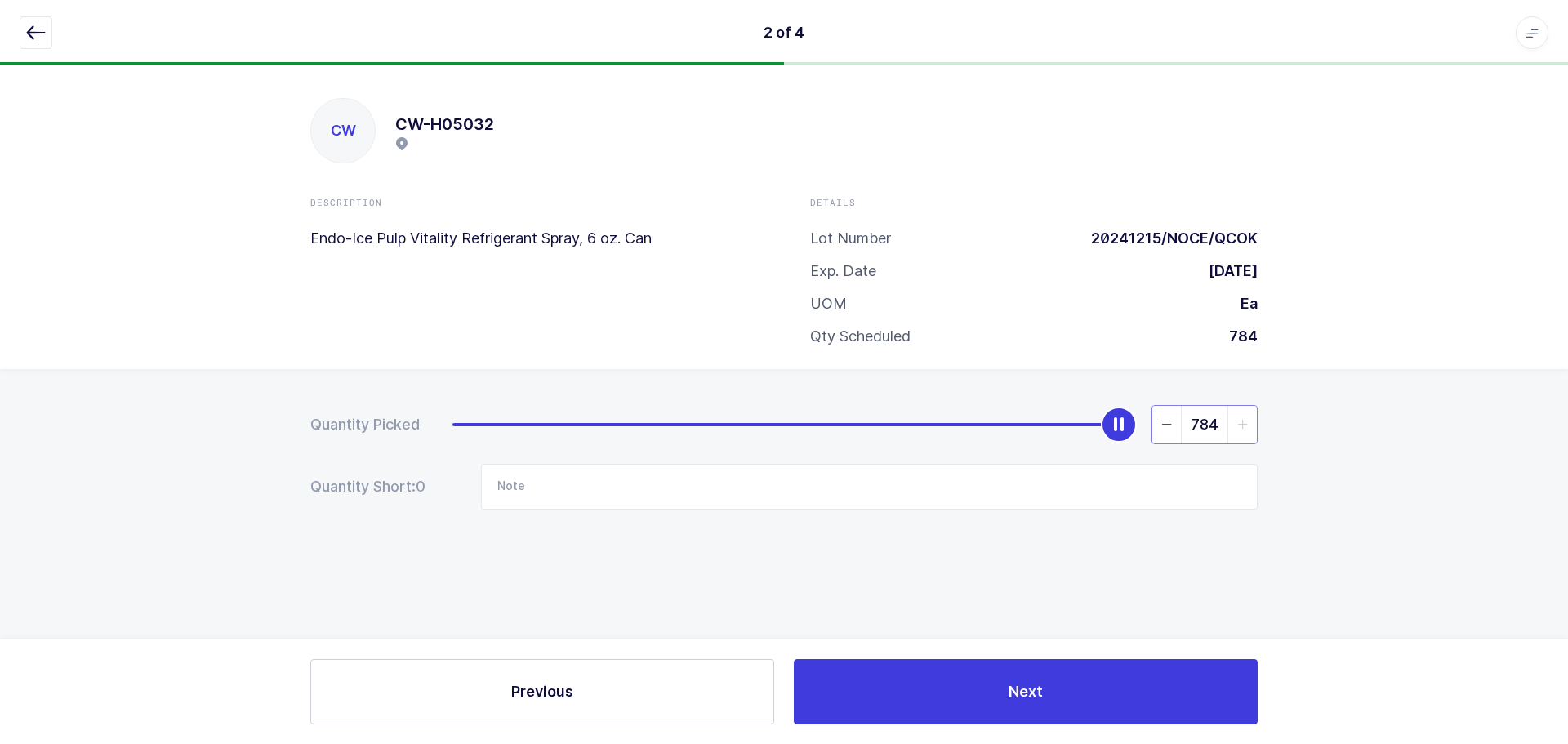
drag, startPoint x: 1184, startPoint y: 422, endPoint x: 1460, endPoint y: 427, distance: 276.0
click at [1454, 427] on div "Quantity Picked 784 Quantity Short: 0 Note" at bounding box center [784, 514] width 1568 height 291
type input "9"
type input "0"
click at [550, 678] on button "Previous" at bounding box center [542, 691] width 464 height 65
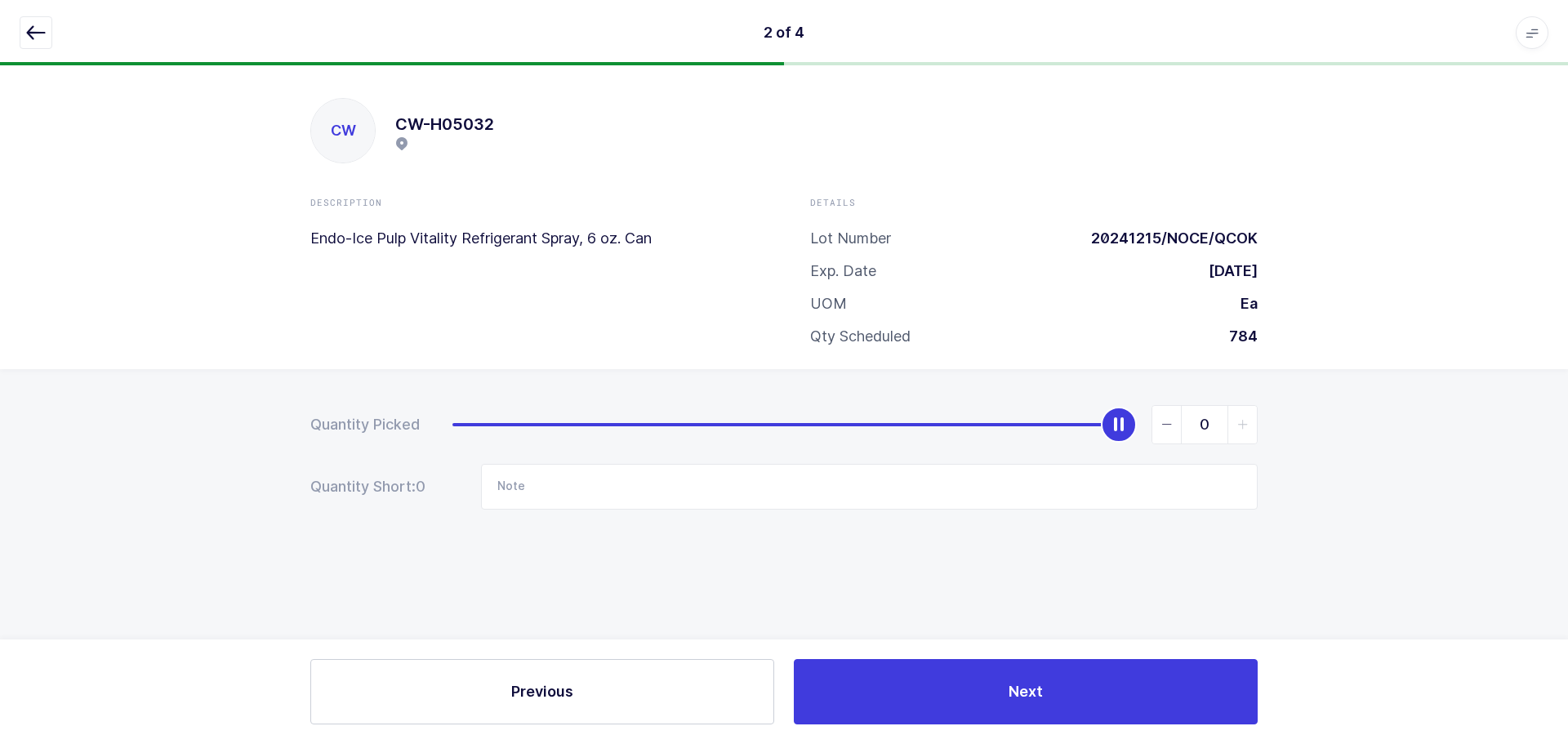
type input "199 X 20241215"
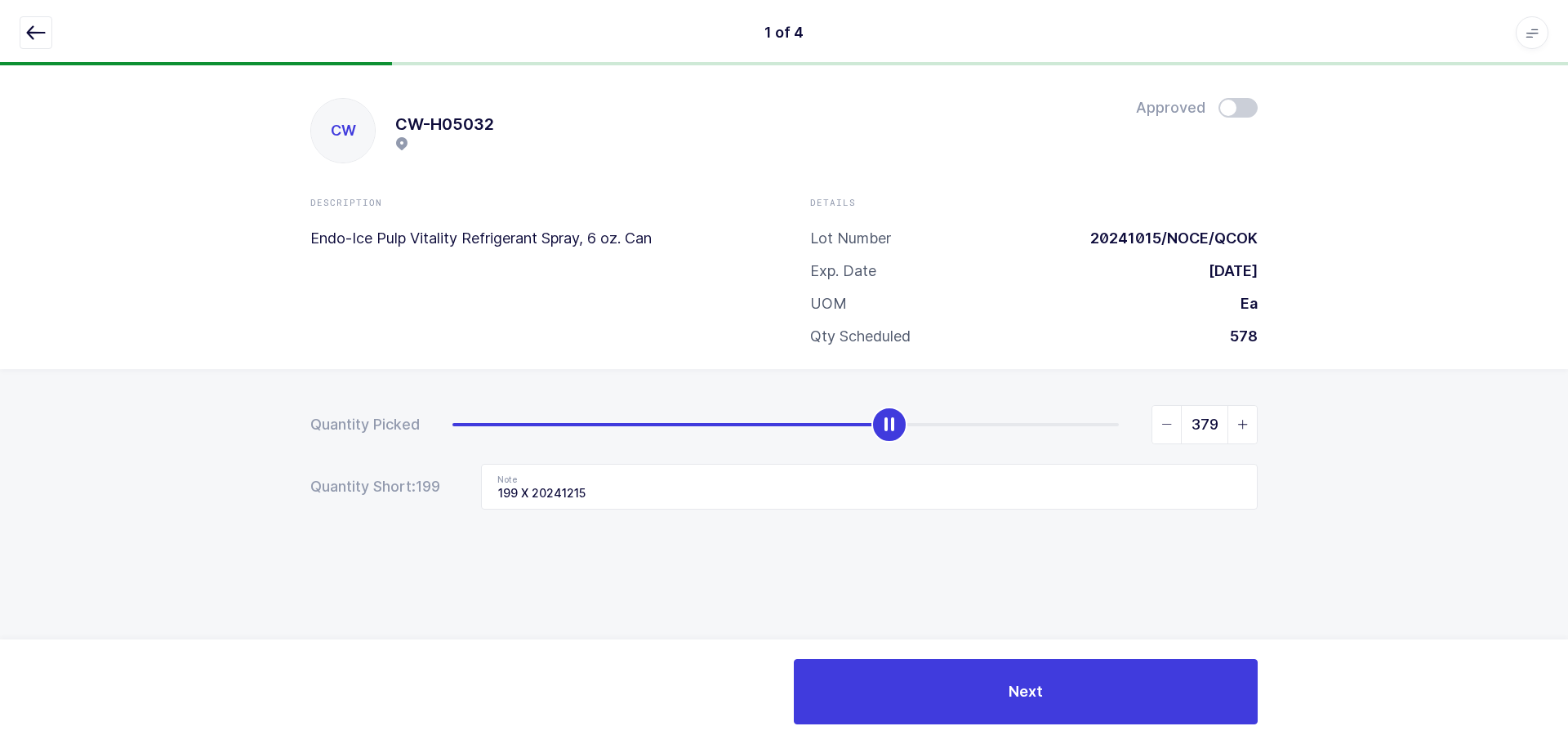
drag, startPoint x: 23, startPoint y: 26, endPoint x: 166, endPoint y: 2, distance: 145.0
click at [23, 26] on button "button" at bounding box center [36, 33] width 33 height 33
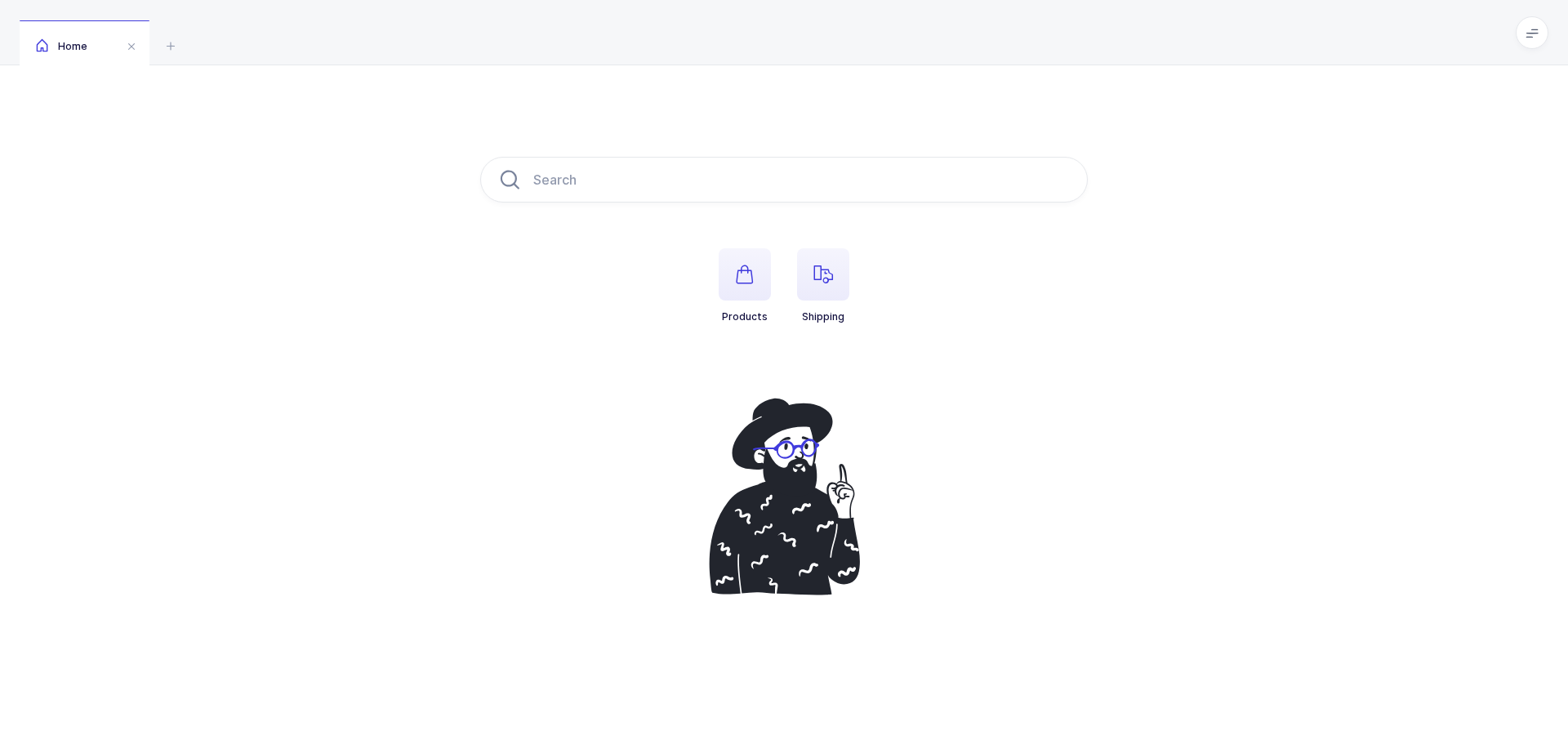
click at [824, 267] on icon "button" at bounding box center [823, 275] width 20 height 20
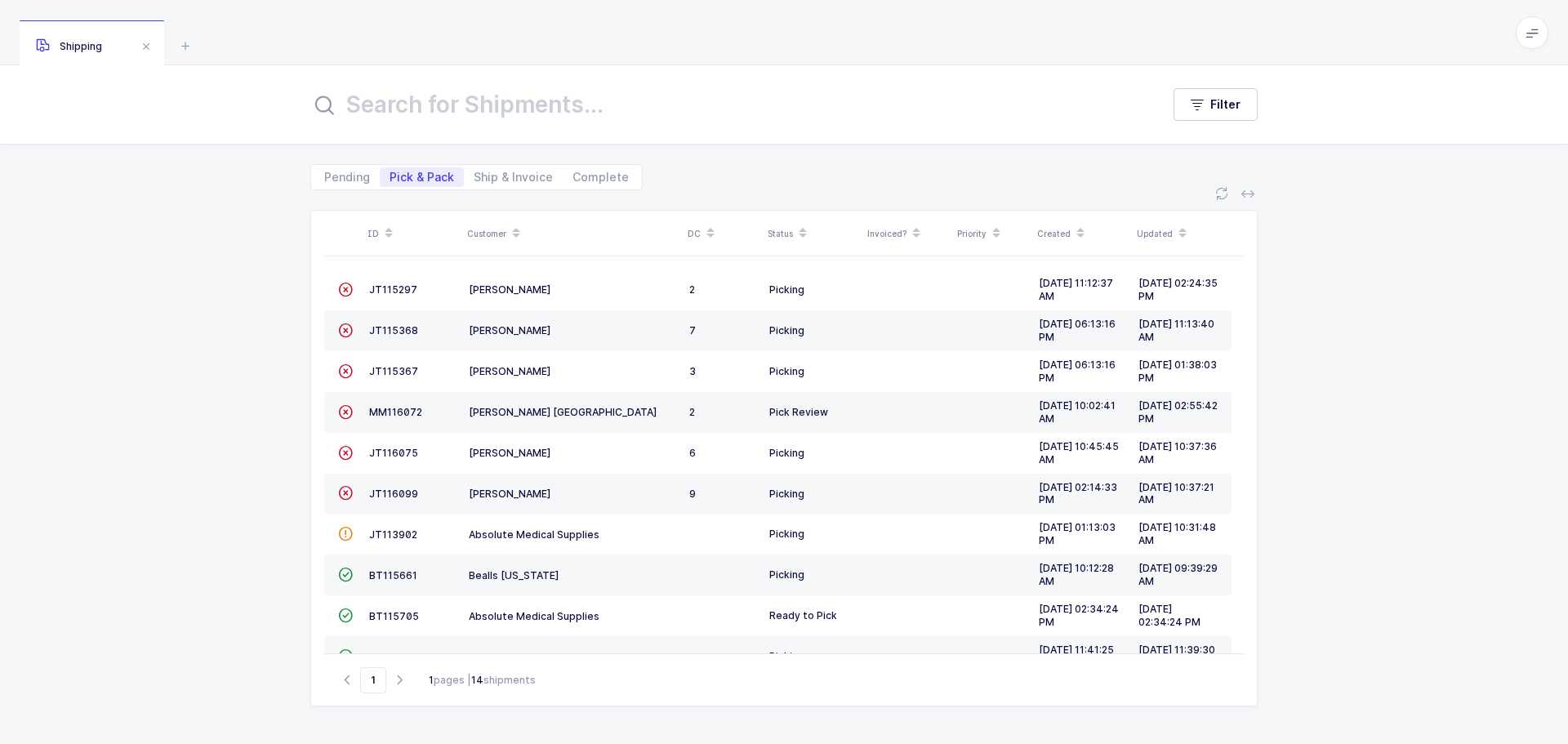
click at [390, 410] on span "MM116072" at bounding box center [396, 412] width 53 height 12
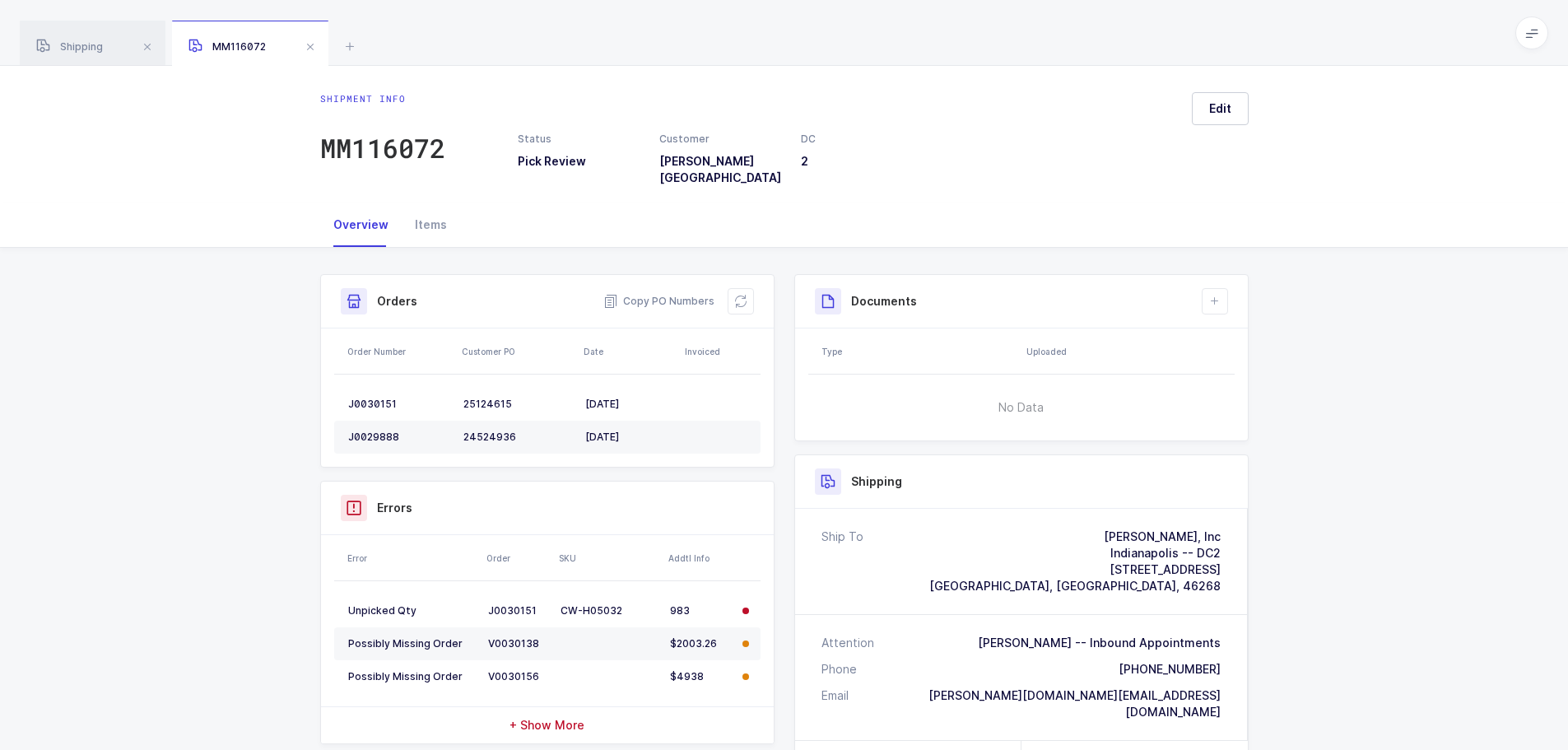
click at [738, 295] on icon at bounding box center [740, 301] width 13 height 13
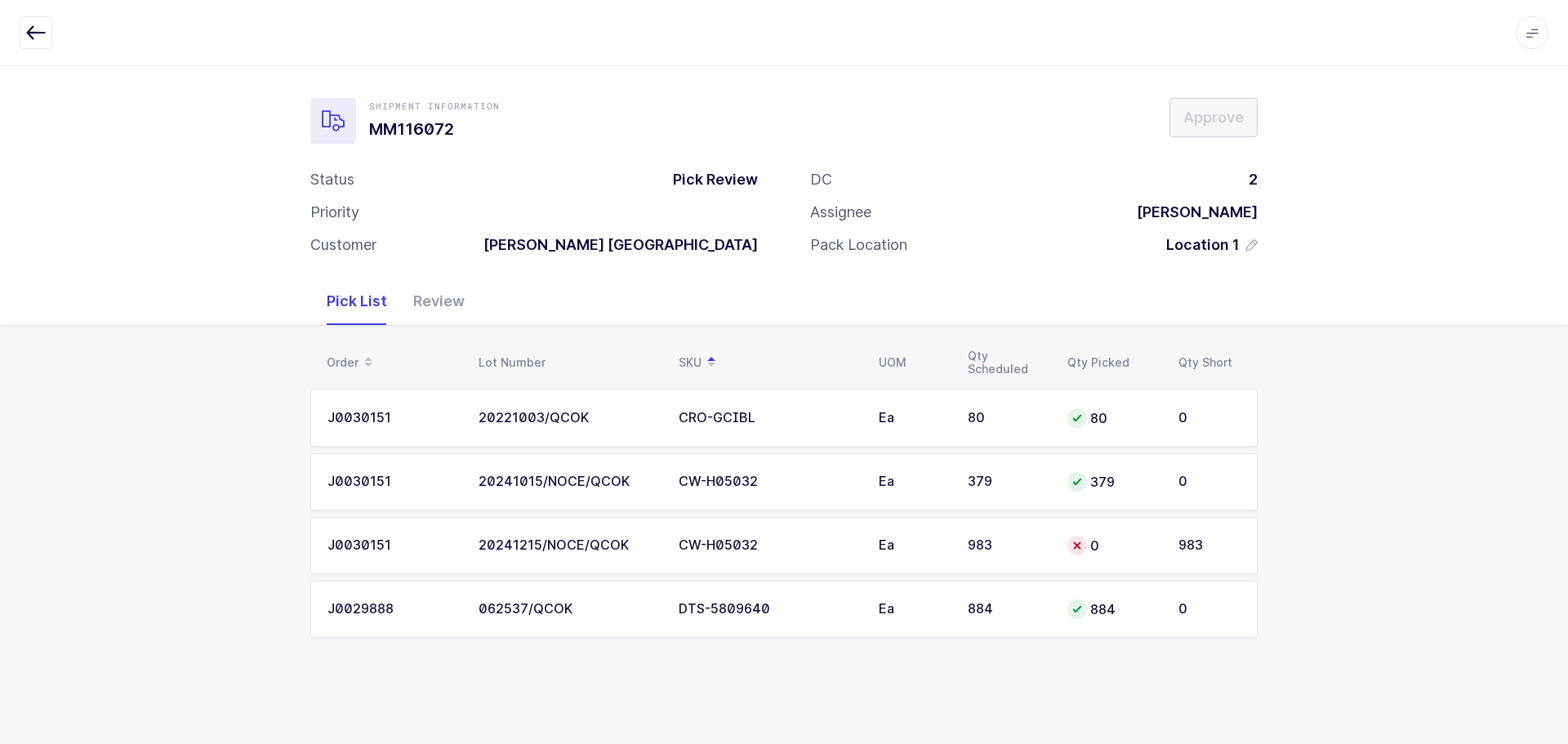
click at [1070, 548] on icon at bounding box center [1077, 546] width 13 height 13
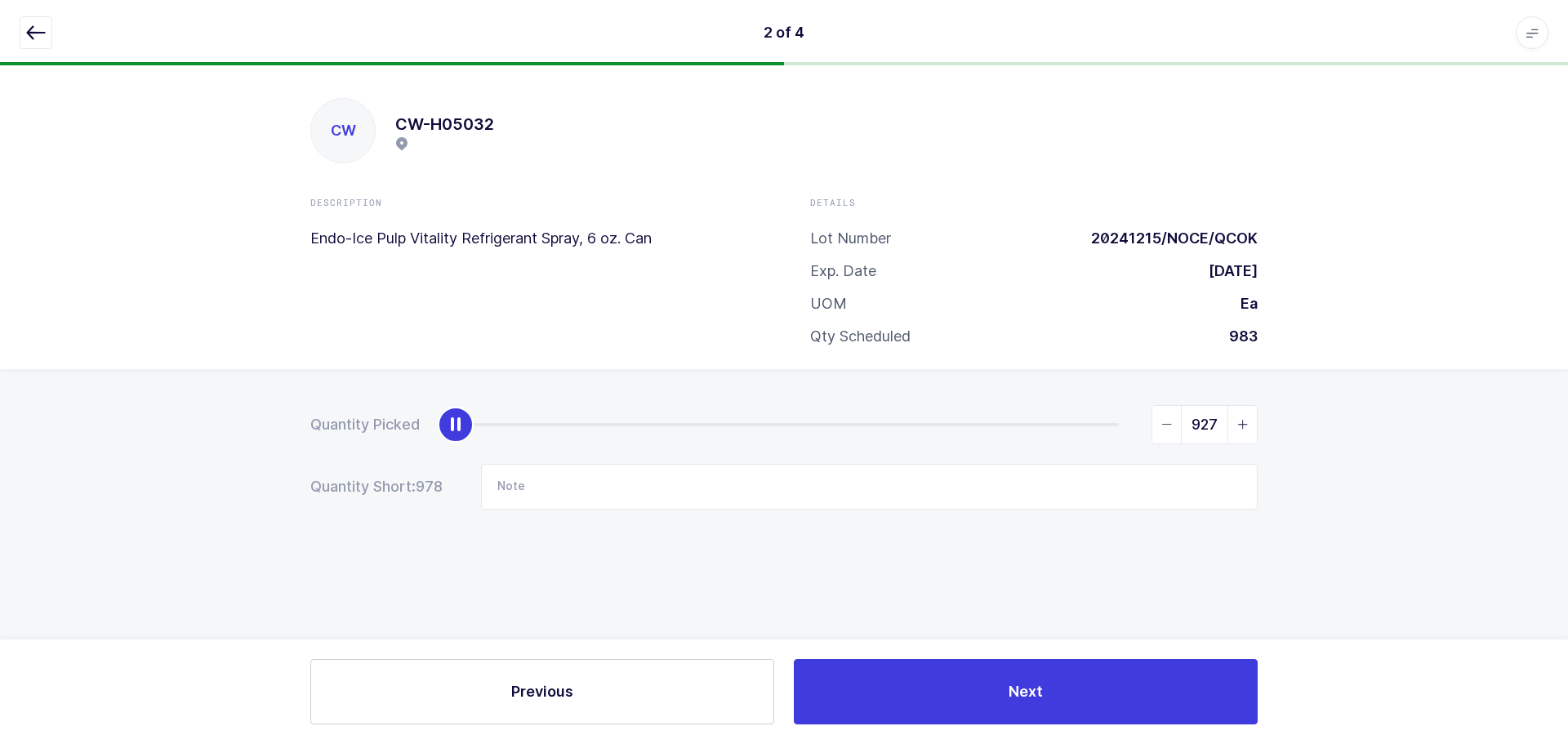
type input "983"
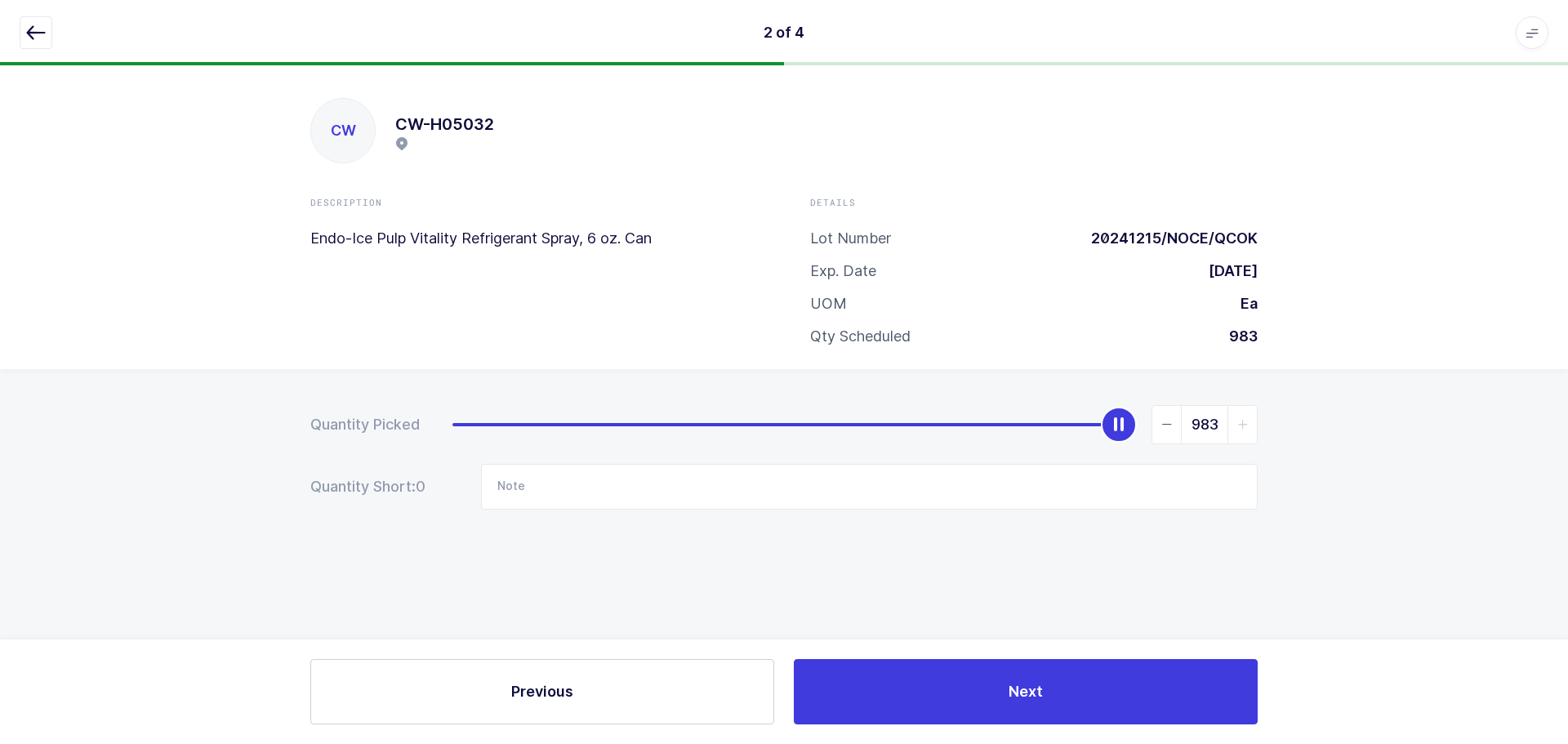
drag, startPoint x: 449, startPoint y: 426, endPoint x: 1439, endPoint y: 433, distance: 990.0
click at [1439, 433] on div "Quantity Picked 983 Quantity Short: 0 Note" at bounding box center [784, 514] width 1568 height 291
click at [37, 26] on icon "button" at bounding box center [36, 33] width 20 height 20
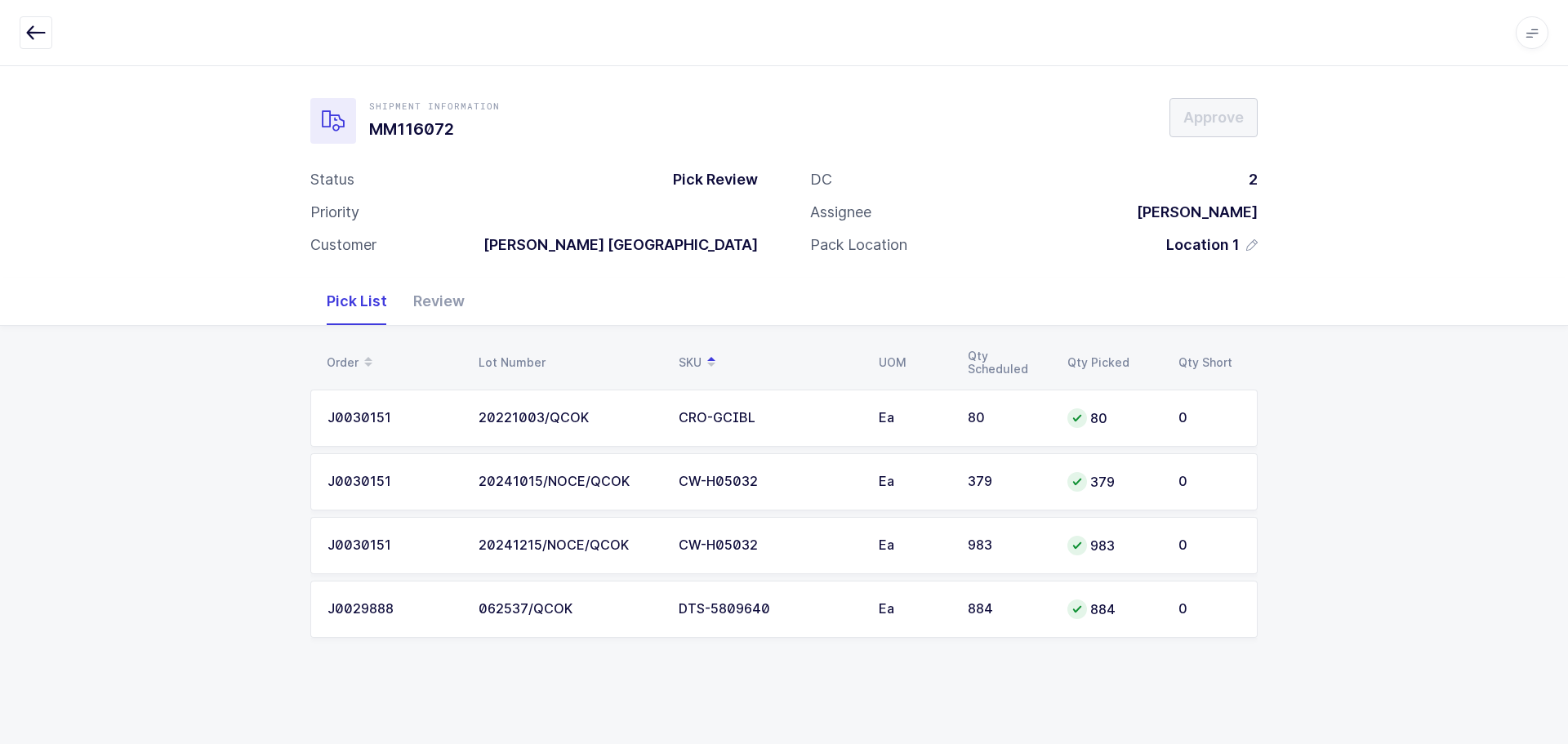
click at [444, 309] on div "Review" at bounding box center [438, 301] width 77 height 48
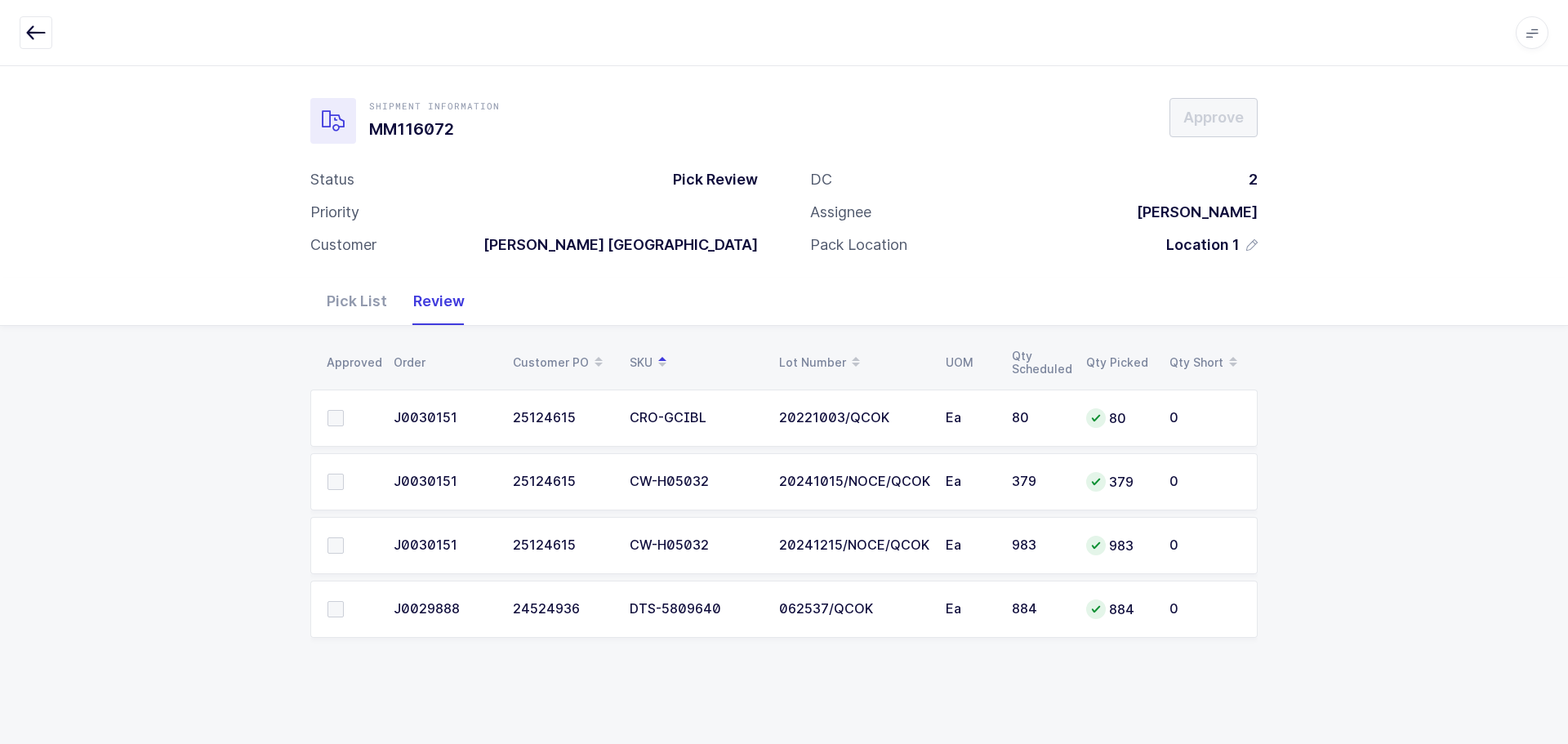
drag, startPoint x: 1199, startPoint y: 616, endPoint x: 316, endPoint y: 341, distance: 924.8
click at [316, 341] on div "Approved Order Customer PO SKU Lot Number UOM Qty Scheduled Qty Picked Qty Shor…" at bounding box center [784, 501] width 1568 height 351
copy div "Approved Order Customer PO SKU Lot Number UOM Qty Scheduled Qty Picked Qty Shor…"
click at [336, 424] on span at bounding box center [336, 418] width 16 height 16
click at [344, 410] on input "checkbox" at bounding box center [344, 410] width 0 height 0
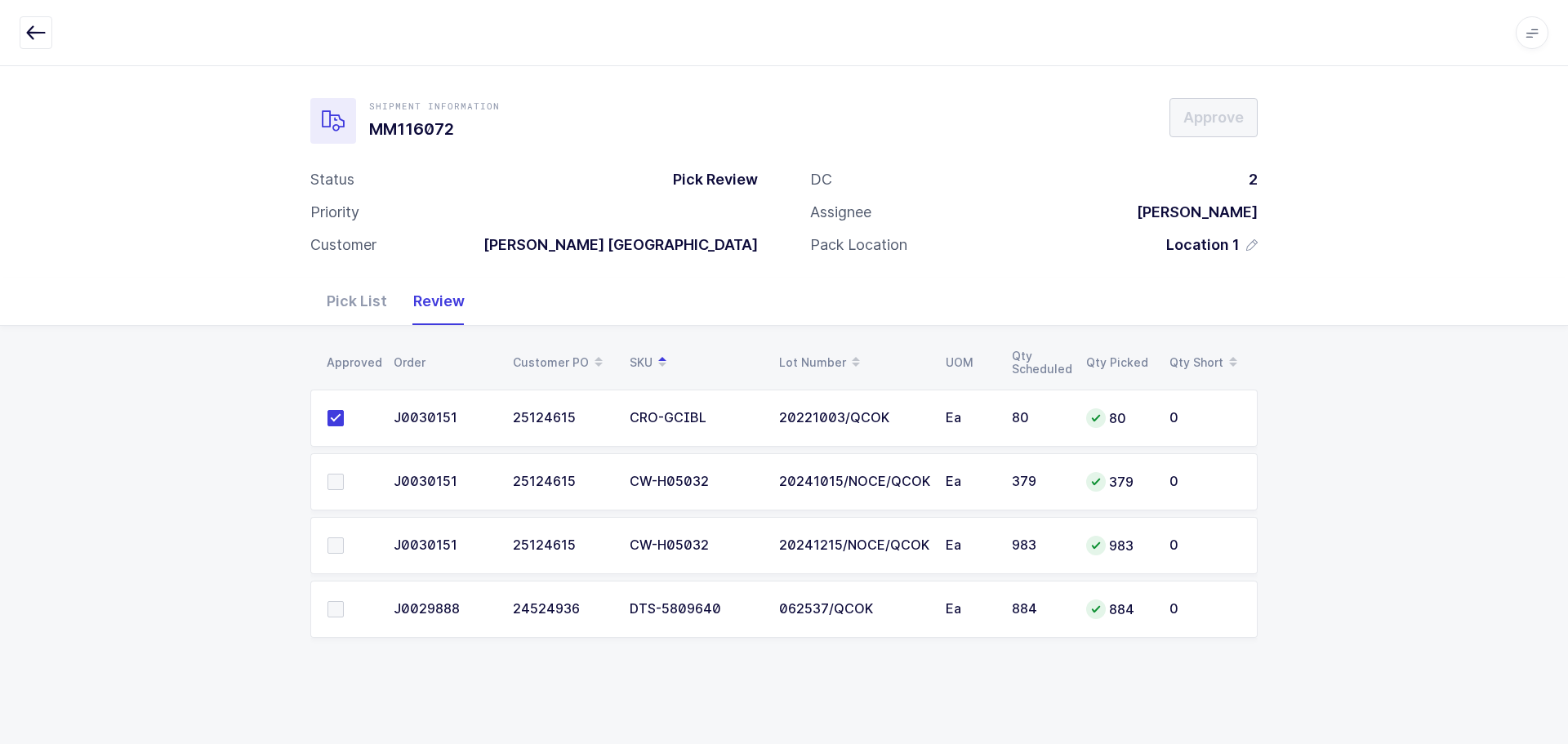
click at [332, 482] on span at bounding box center [336, 482] width 16 height 16
click at [344, 474] on input "checkbox" at bounding box center [344, 474] width 0 height 0
click at [335, 541] on span at bounding box center [336, 546] width 16 height 16
click at [344, 537] on input "checkbox" at bounding box center [344, 537] width 0 height 0
click at [344, 609] on label at bounding box center [350, 610] width 47 height 16
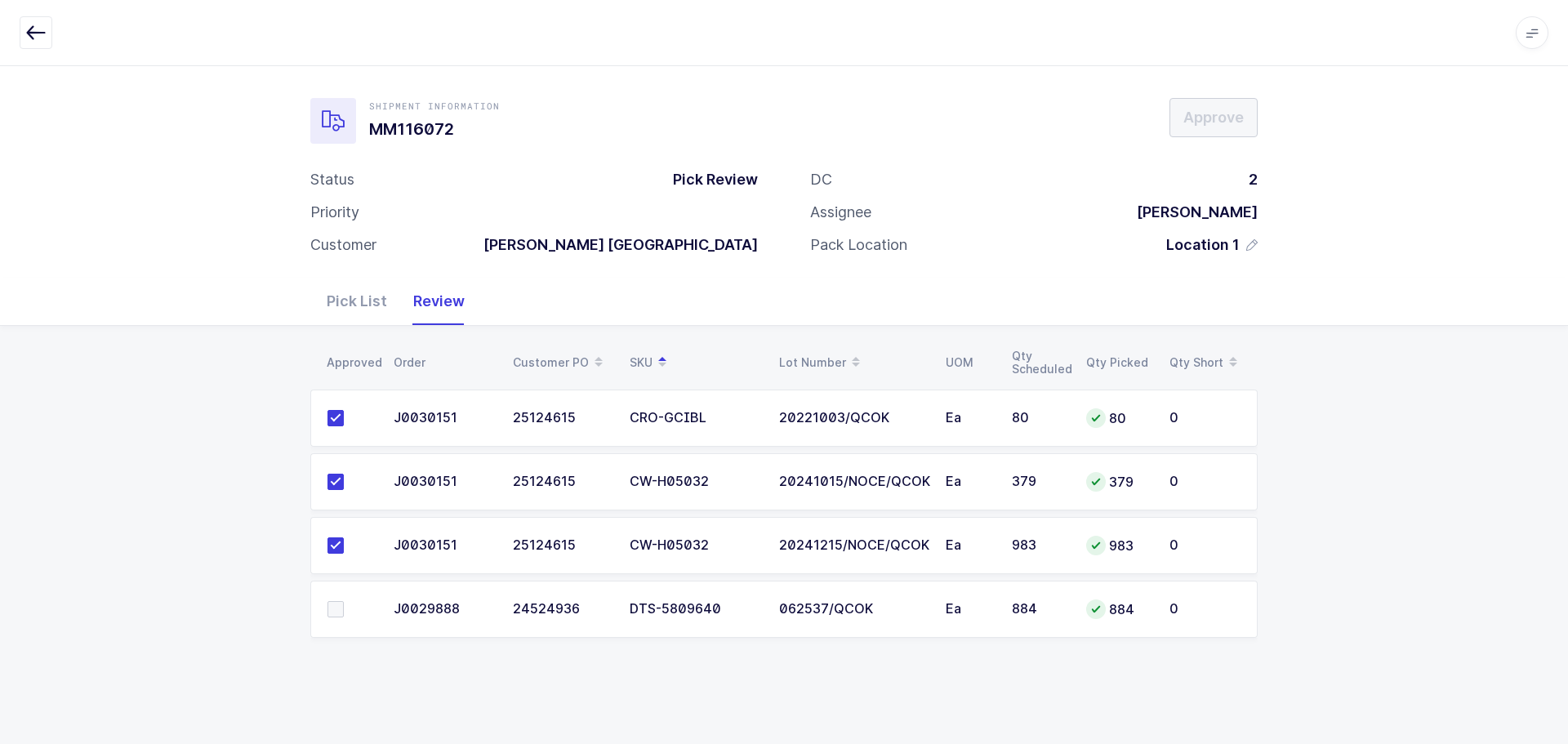
click at [344, 602] on input "checkbox" at bounding box center [344, 602] width 0 height 0
click at [1193, 128] on button "Approve" at bounding box center [1213, 118] width 88 height 40
